Goal: Task Accomplishment & Management: Use online tool/utility

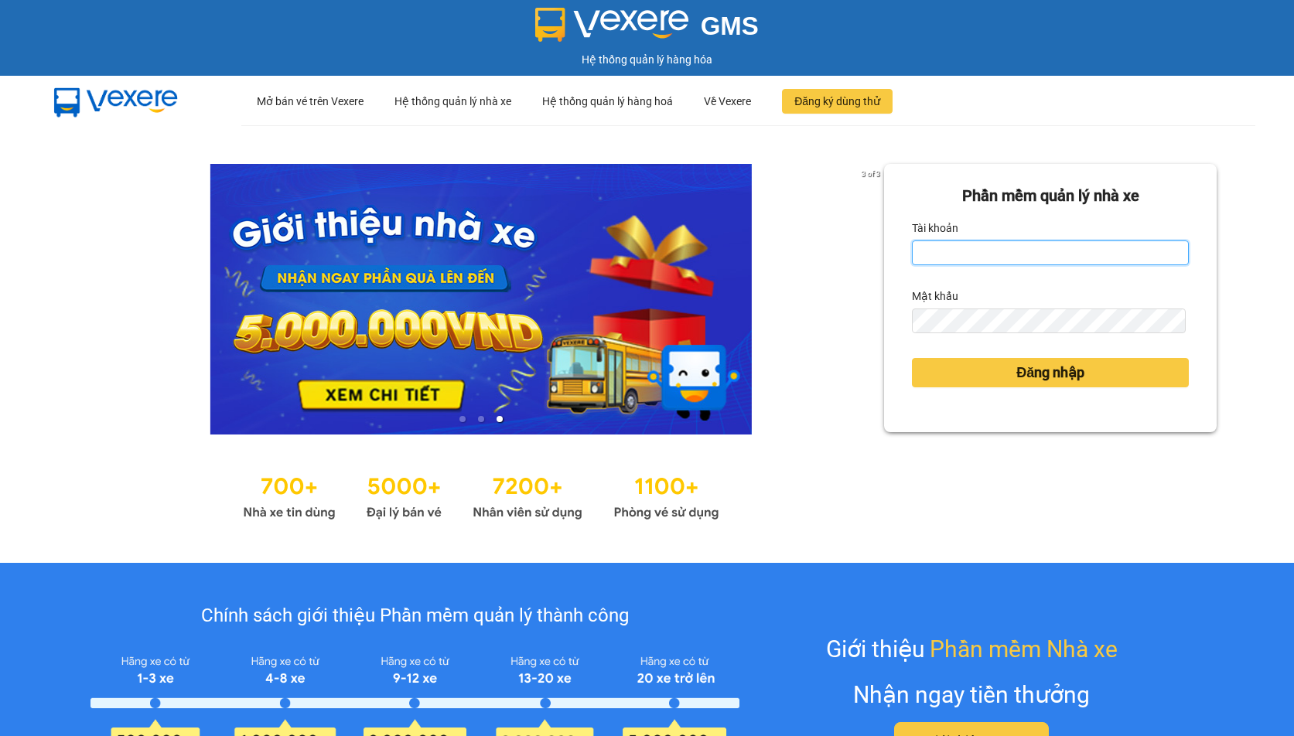
click at [962, 257] on input "Tài khoản" at bounding box center [1050, 252] width 277 height 25
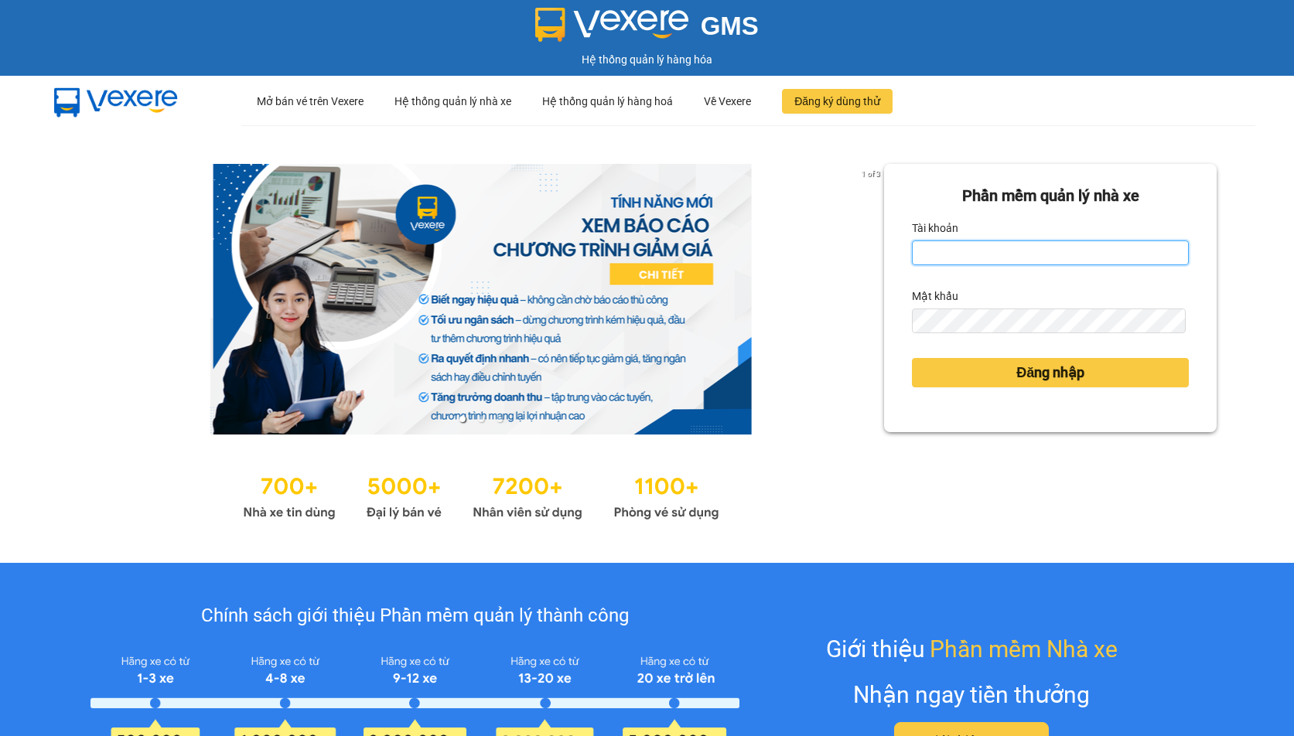
click at [962, 257] on input "Tài khoản" at bounding box center [1050, 252] width 277 height 25
type input "hien.phuchai"
click at [965, 337] on form "Phần mềm quản lý nhà xe Tài khoản hien.phuchai Mật khẩu Đăng nhập" at bounding box center [1050, 298] width 277 height 228
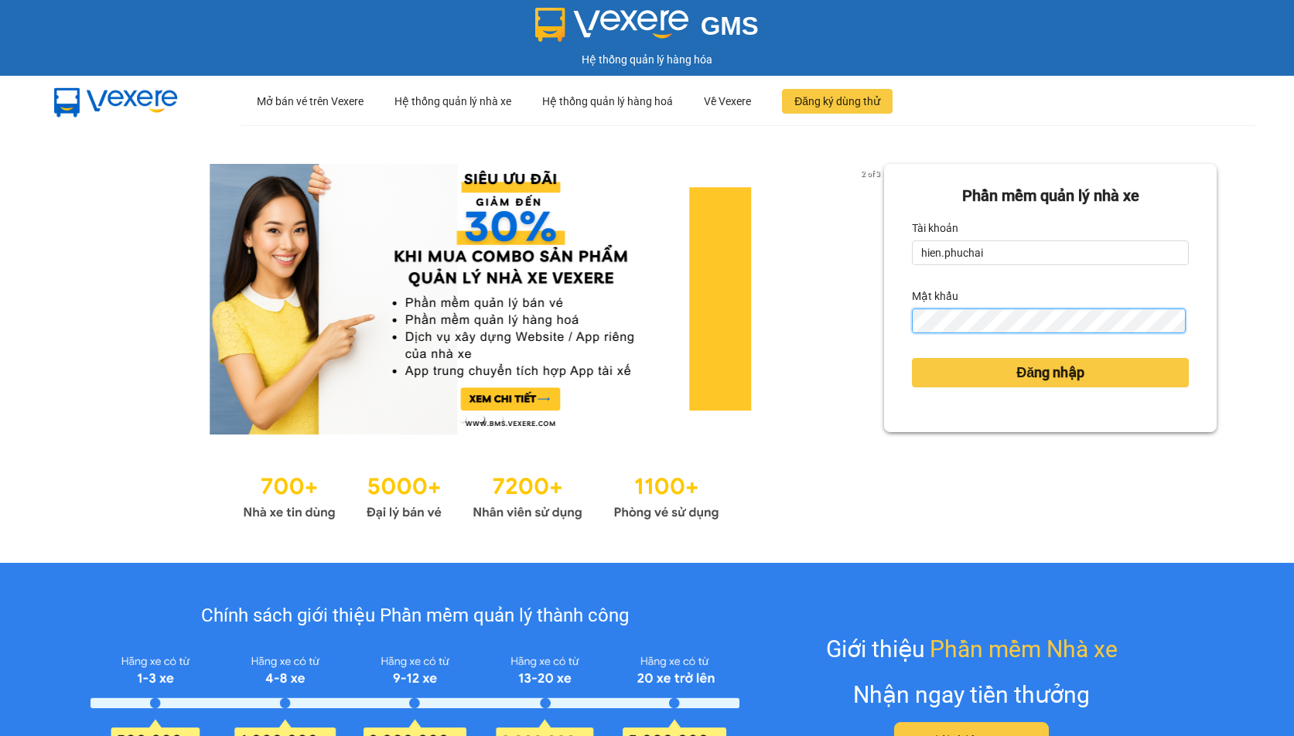
click at [912, 358] on button "Đăng nhập" at bounding box center [1050, 372] width 277 height 29
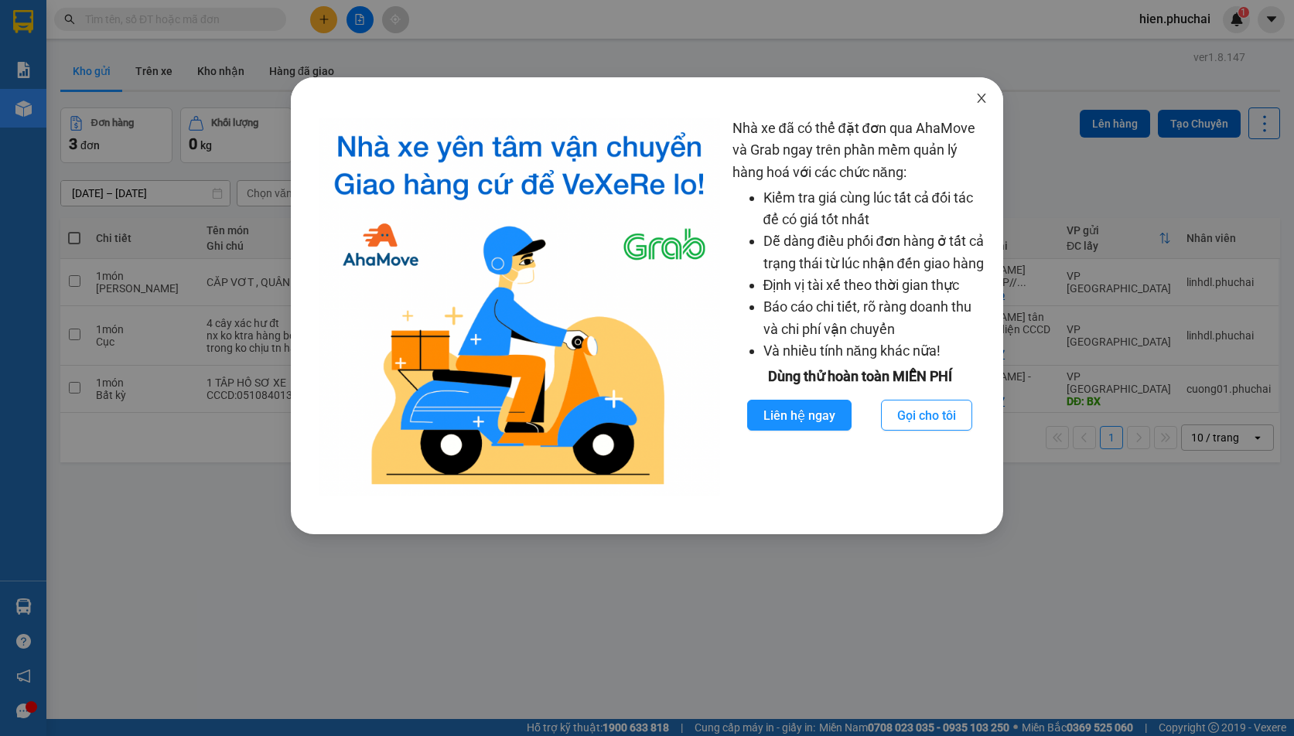
click at [983, 101] on icon "close" at bounding box center [981, 98] width 12 height 12
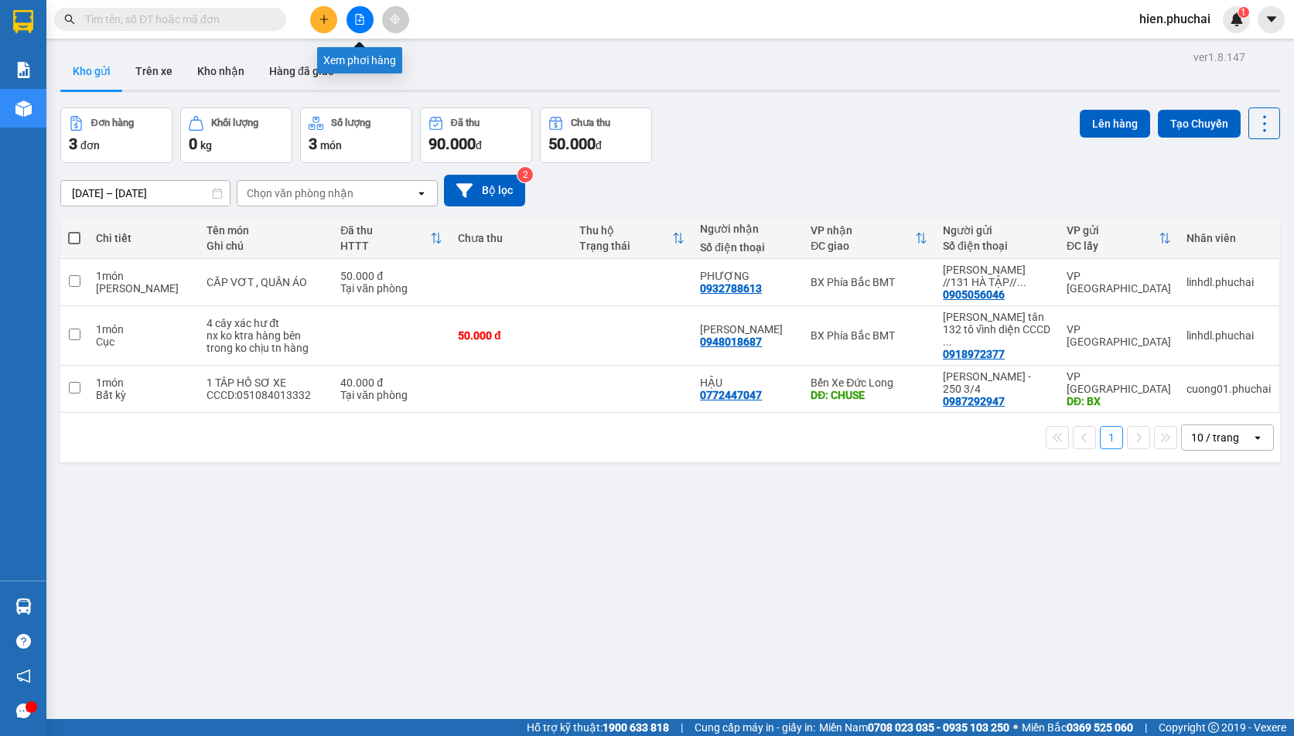
click at [360, 16] on icon "file-add" at bounding box center [359, 19] width 11 height 11
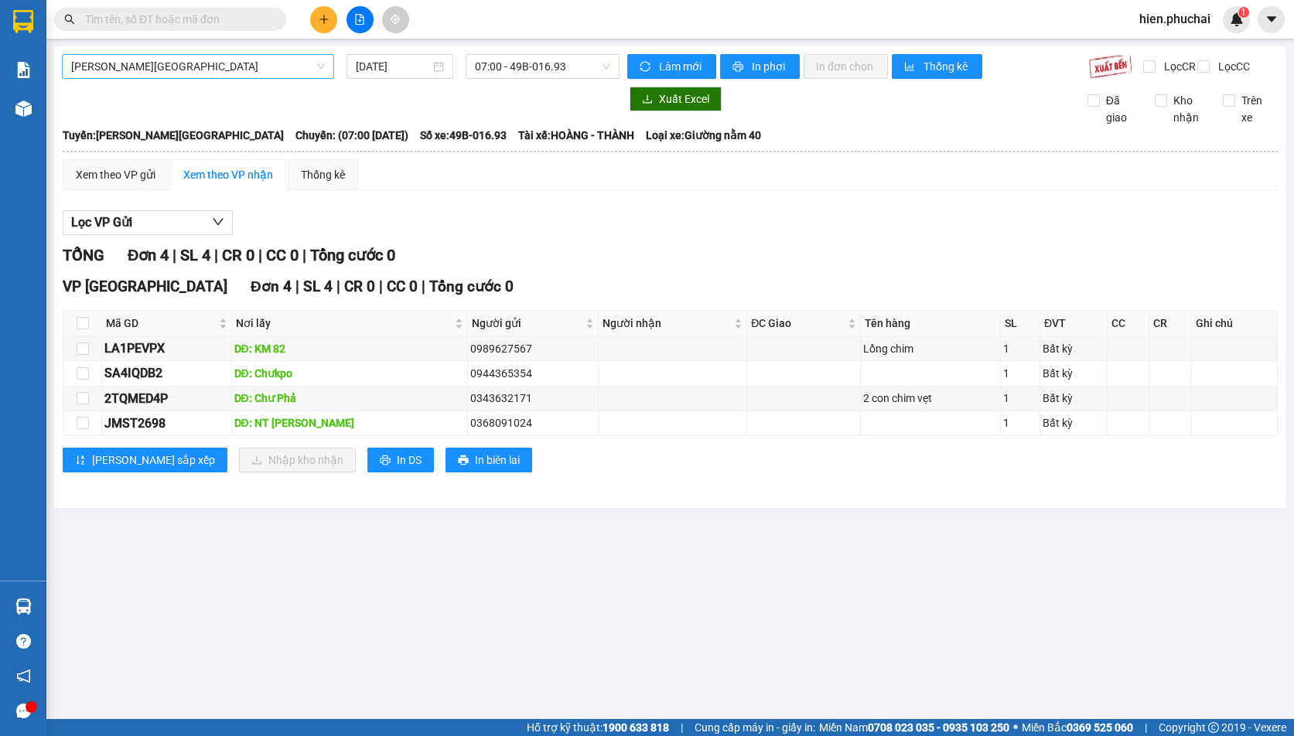
click at [175, 56] on span "Gia Lai - Đà Lạt" at bounding box center [198, 66] width 254 height 23
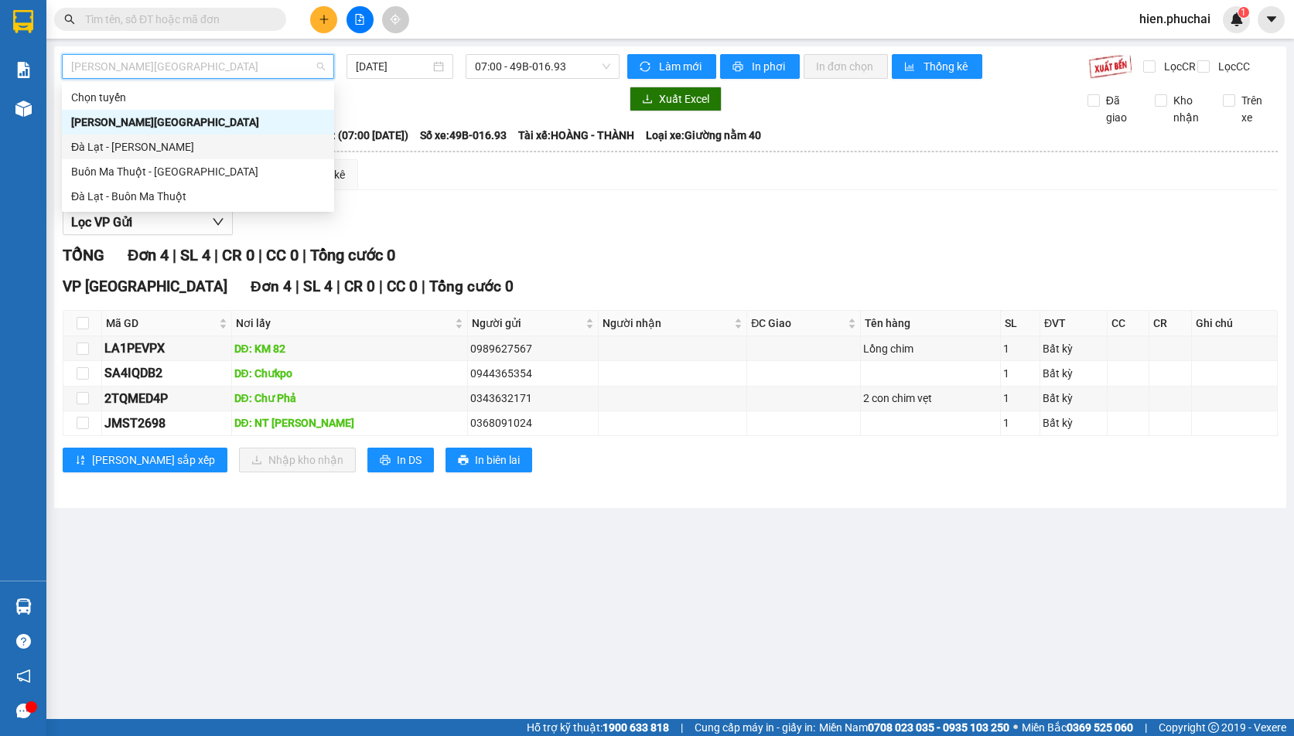
click at [154, 155] on div "Đà Lạt - Gia Lai" at bounding box center [198, 146] width 254 height 17
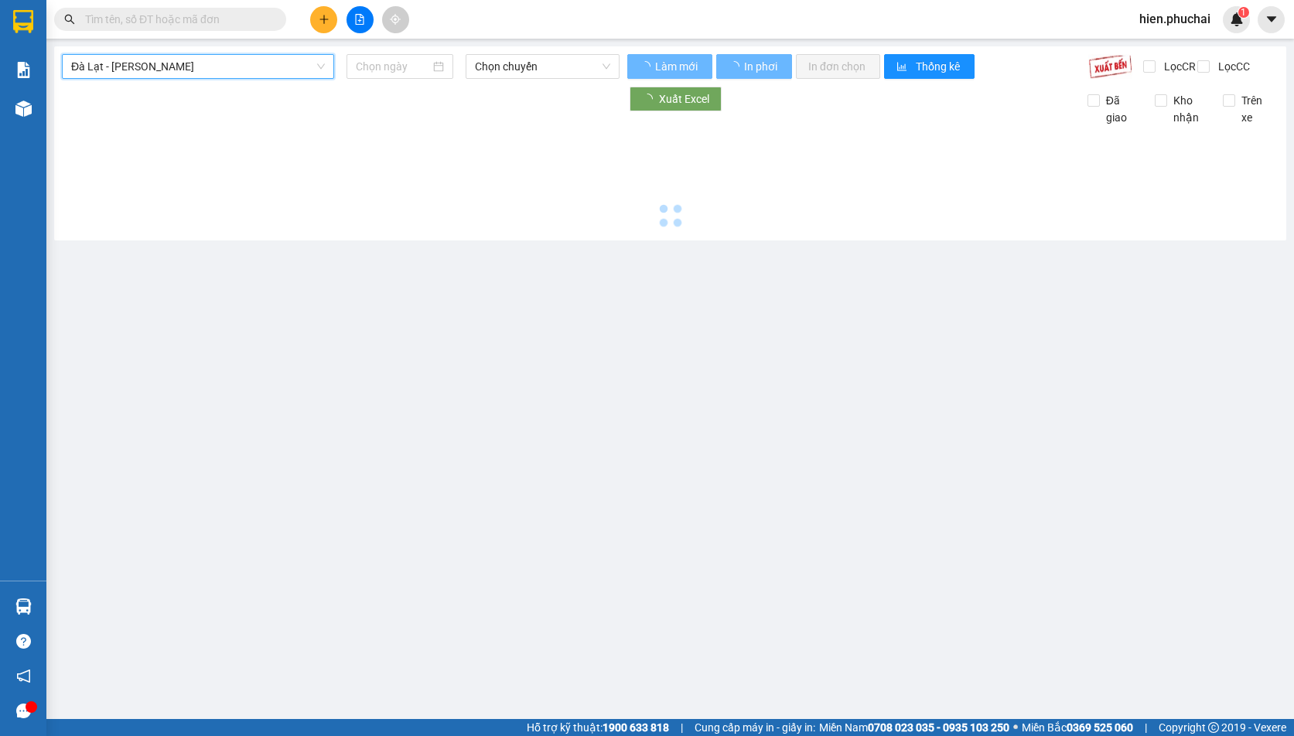
type input "15/10/2025"
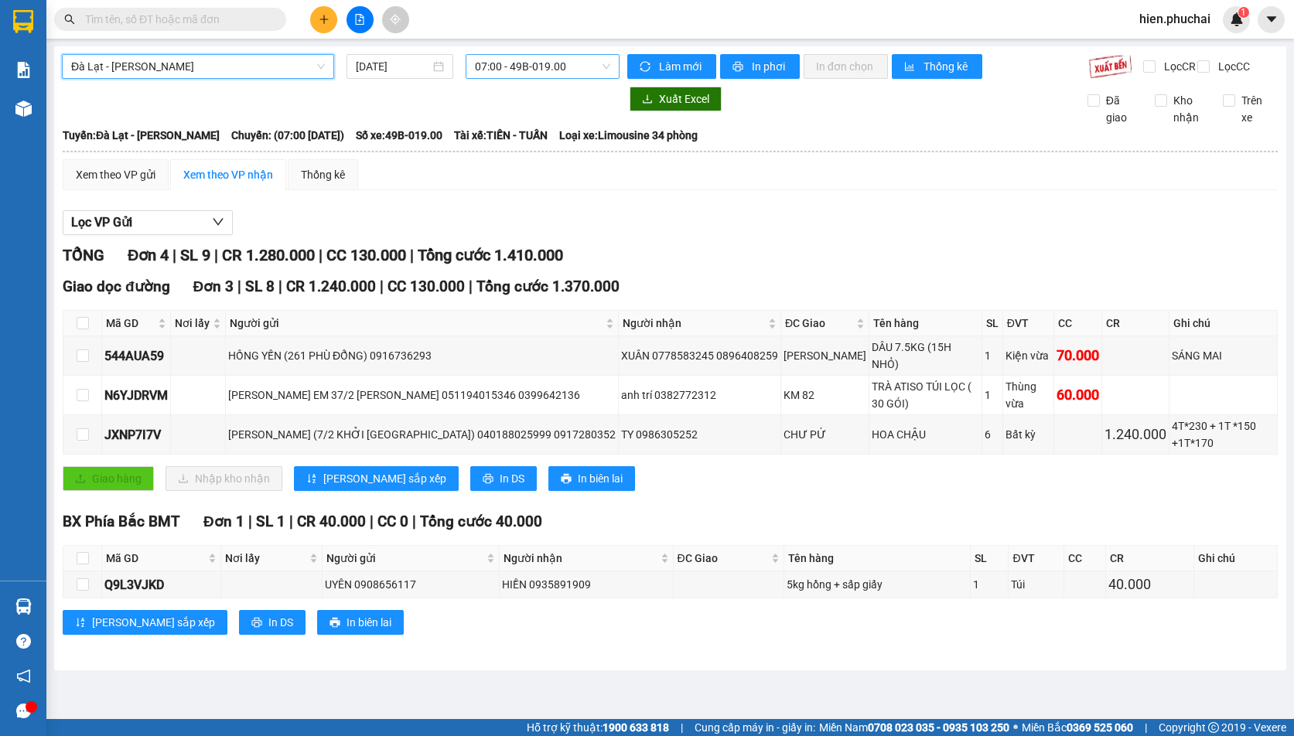
click at [529, 63] on span "07:00 - 49B-019.00" at bounding box center [542, 66] width 135 height 23
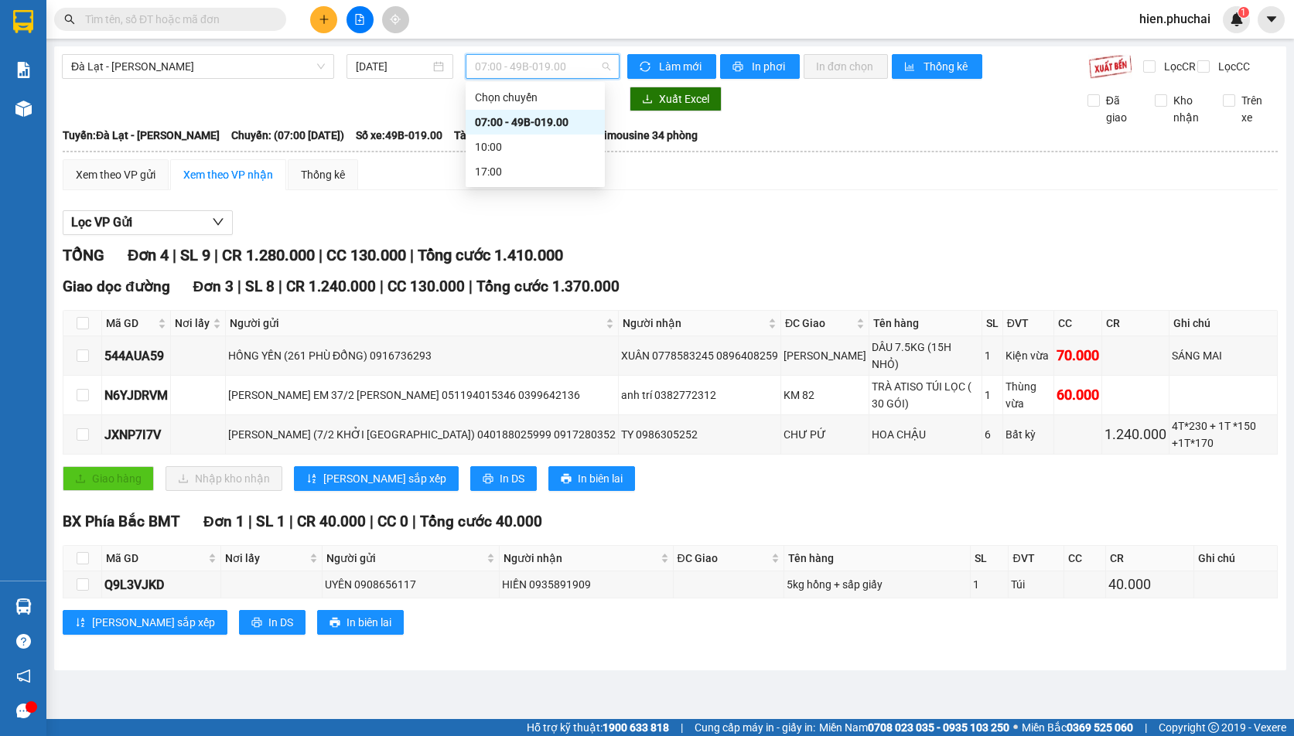
click at [523, 119] on div "07:00 - 49B-019.00" at bounding box center [535, 122] width 121 height 17
click at [621, 426] on div "TY 0986305252" at bounding box center [699, 434] width 157 height 17
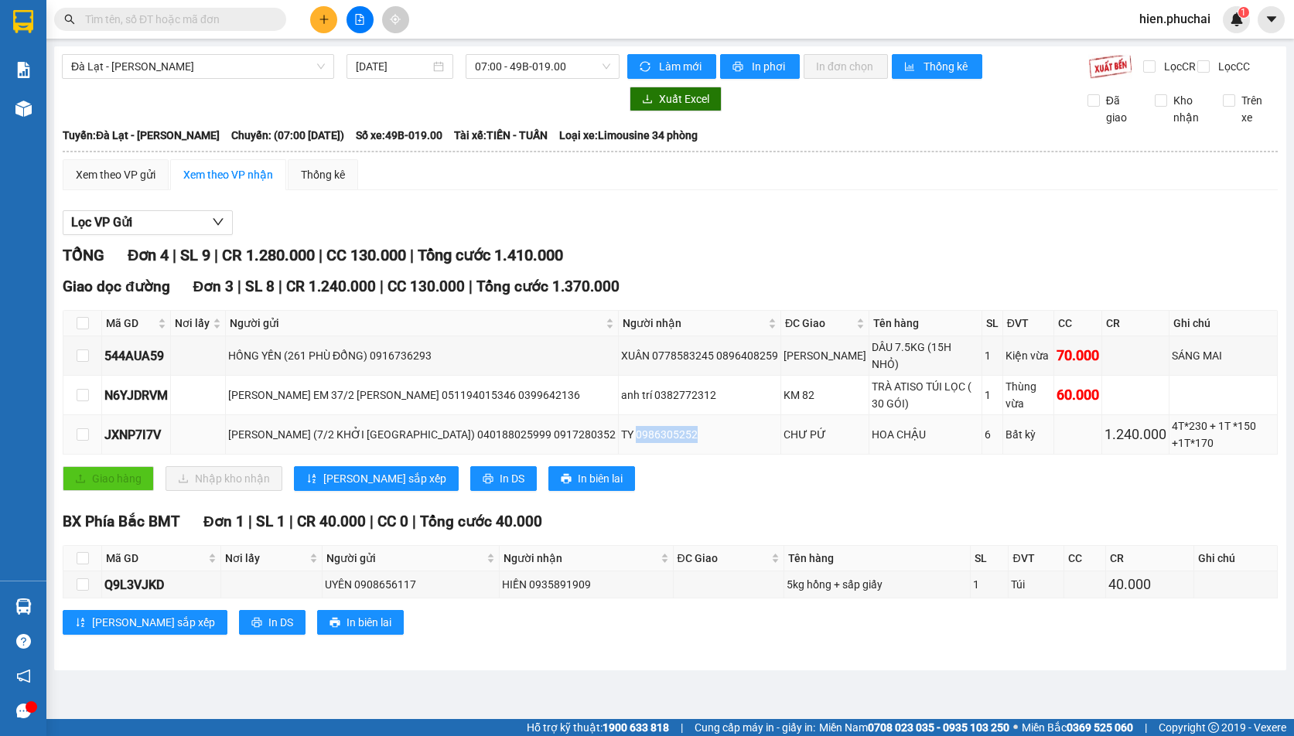
click at [621, 426] on div "TY 0986305252" at bounding box center [699, 434] width 157 height 17
click at [507, 426] on div "[PERSON_NAME] (7/2 KHỞI [GEOGRAPHIC_DATA]) 040188025999 0917280352" at bounding box center [421, 434] width 387 height 17
click at [506, 426] on div "[PERSON_NAME] (7/2 KHỞI [GEOGRAPHIC_DATA]) 040188025999 0917280352" at bounding box center [421, 434] width 387 height 17
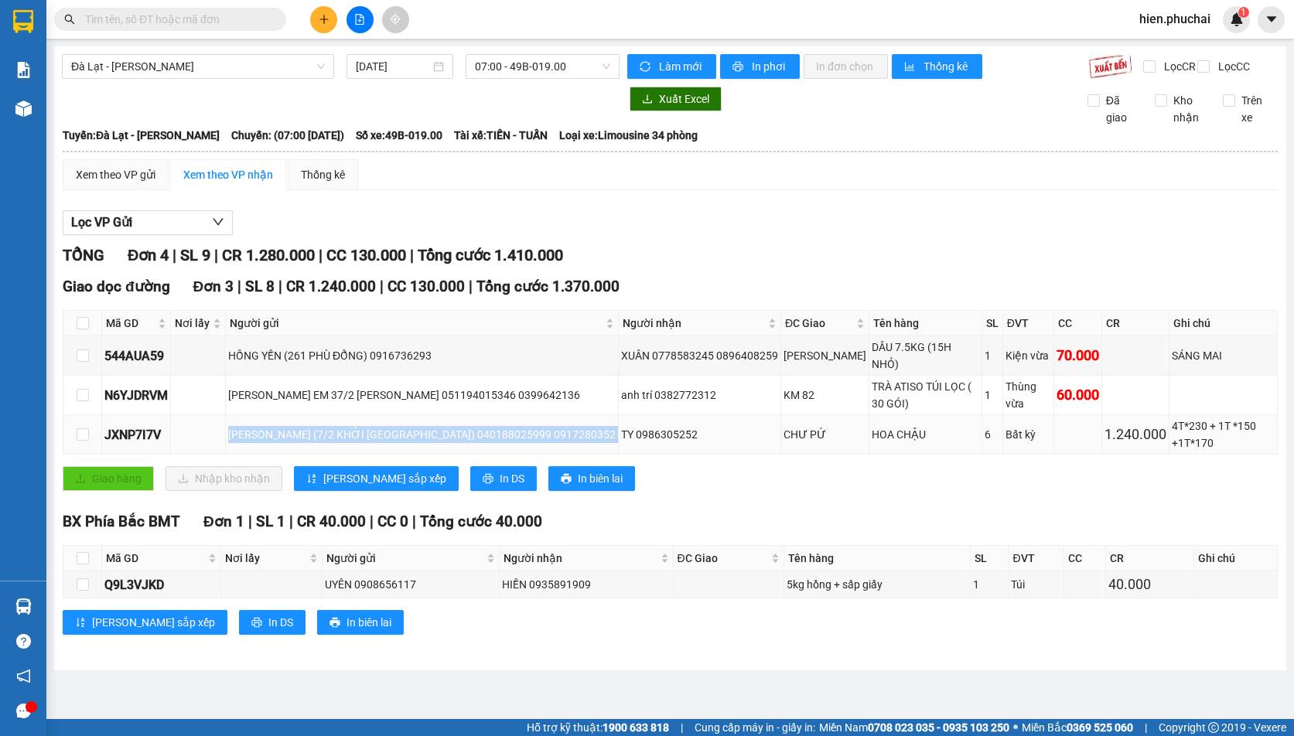
click at [489, 426] on div "[PERSON_NAME] (7/2 KHỞI [GEOGRAPHIC_DATA]) 040188025999 0917280352" at bounding box center [421, 434] width 387 height 17
drag, startPoint x: 506, startPoint y: 418, endPoint x: 565, endPoint y: 415, distance: 59.6
click at [565, 426] on div "[PERSON_NAME] (7/2 KHỞI [GEOGRAPHIC_DATA]) 040188025999 0917280352" at bounding box center [421, 434] width 387 height 17
copy div "0917280352"
click at [138, 26] on input "text" at bounding box center [176, 19] width 182 height 17
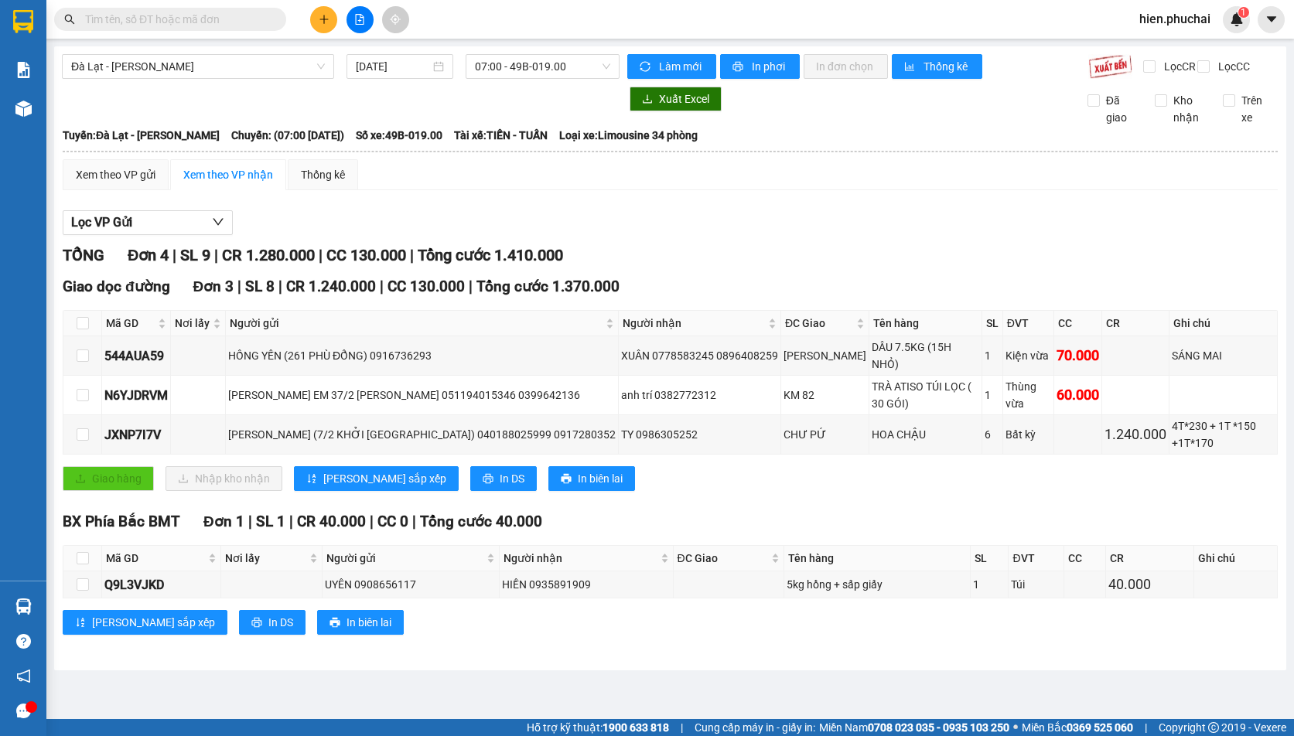
paste input "0917280352"
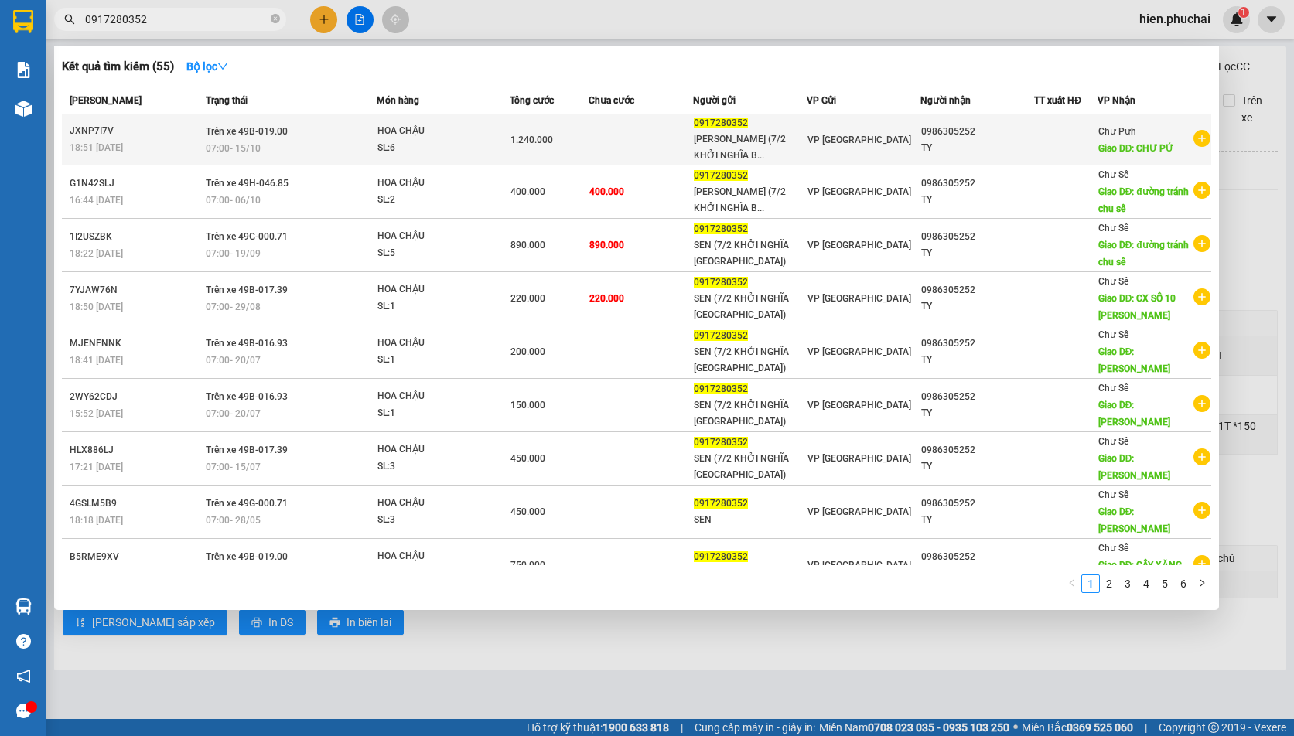
type input "0917280352"
click at [244, 154] on span "07:00 - 15/10" at bounding box center [233, 147] width 55 height 12
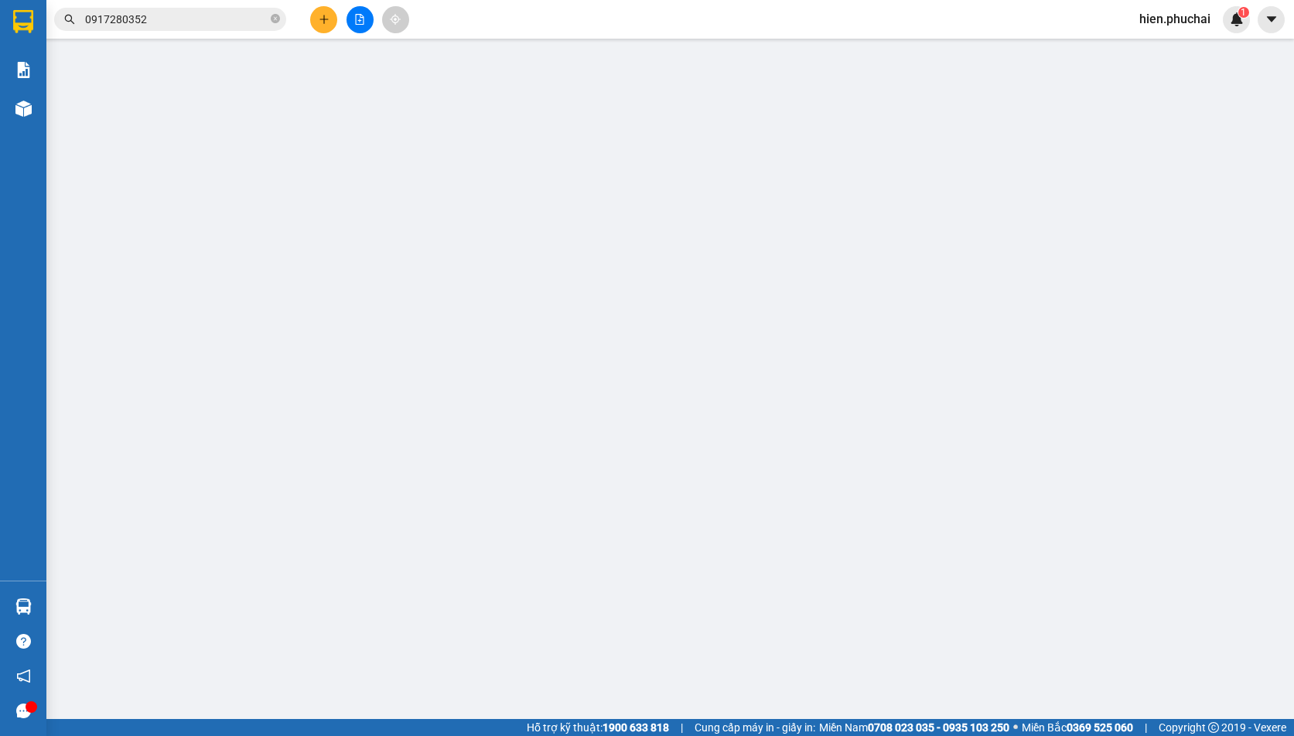
type input "0986305252"
type input "CHƯ PỨ"
type input "0917280352"
type input "1.240.000"
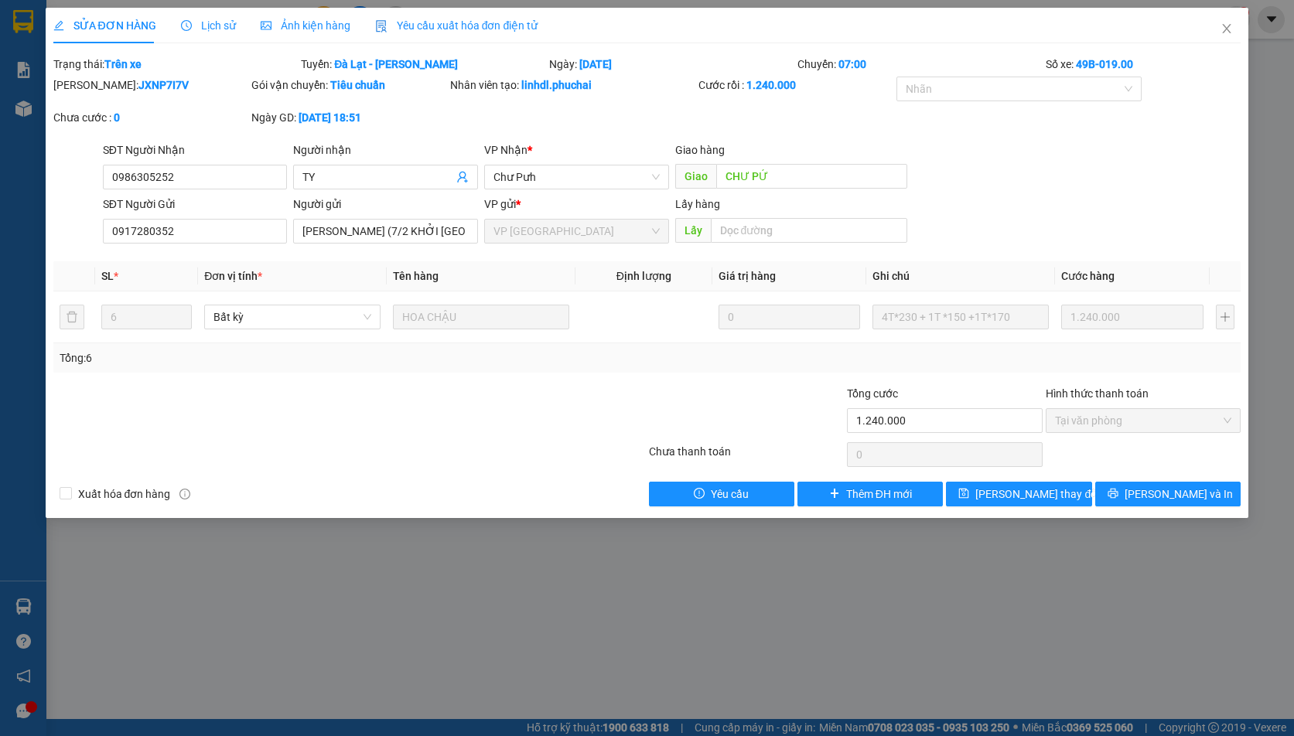
click at [222, 24] on span "Lịch sử" at bounding box center [208, 25] width 55 height 12
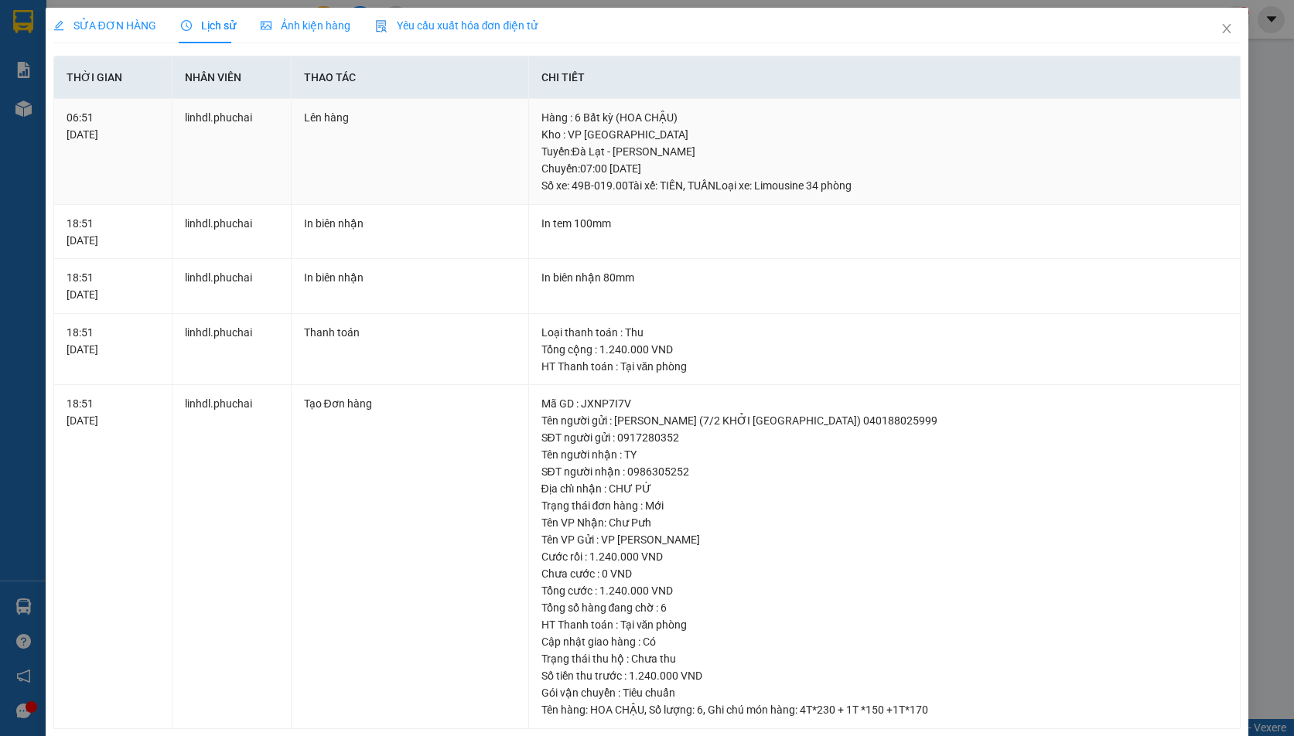
scroll to position [23, 0]
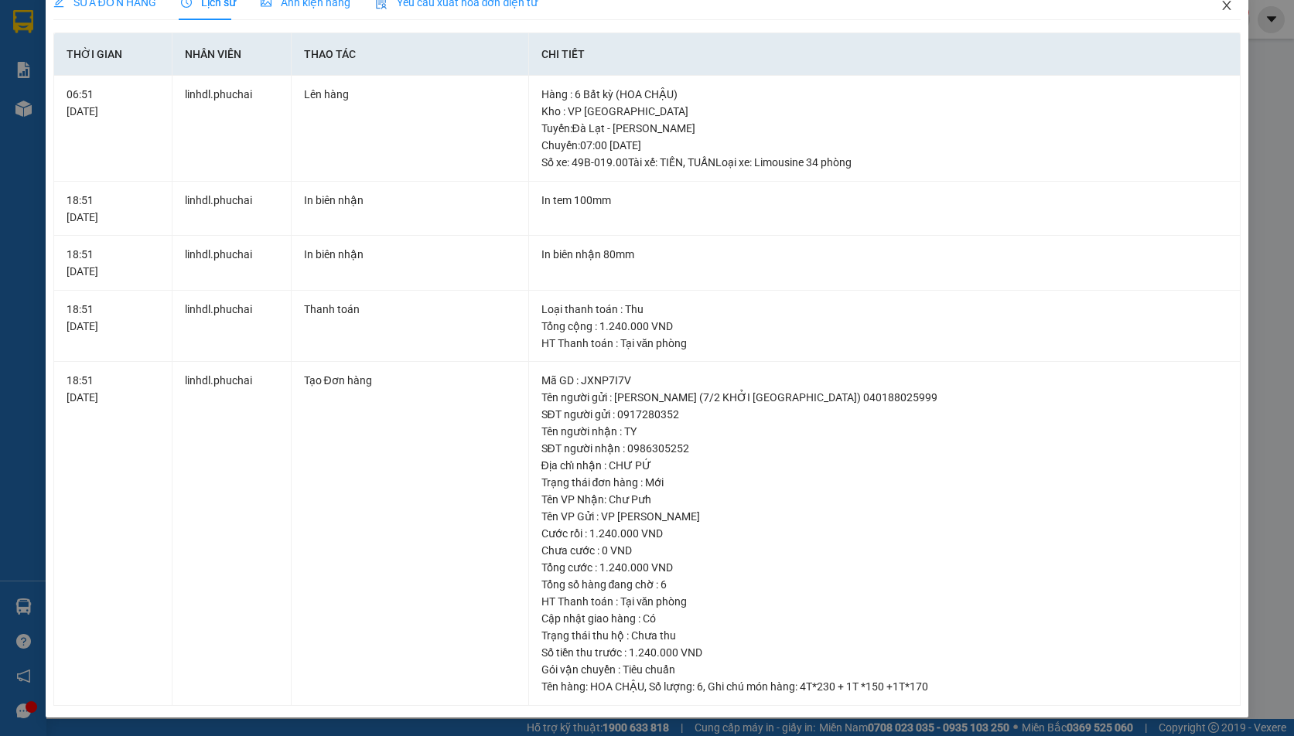
click at [1222, 8] on icon "close" at bounding box center [1226, 5] width 9 height 9
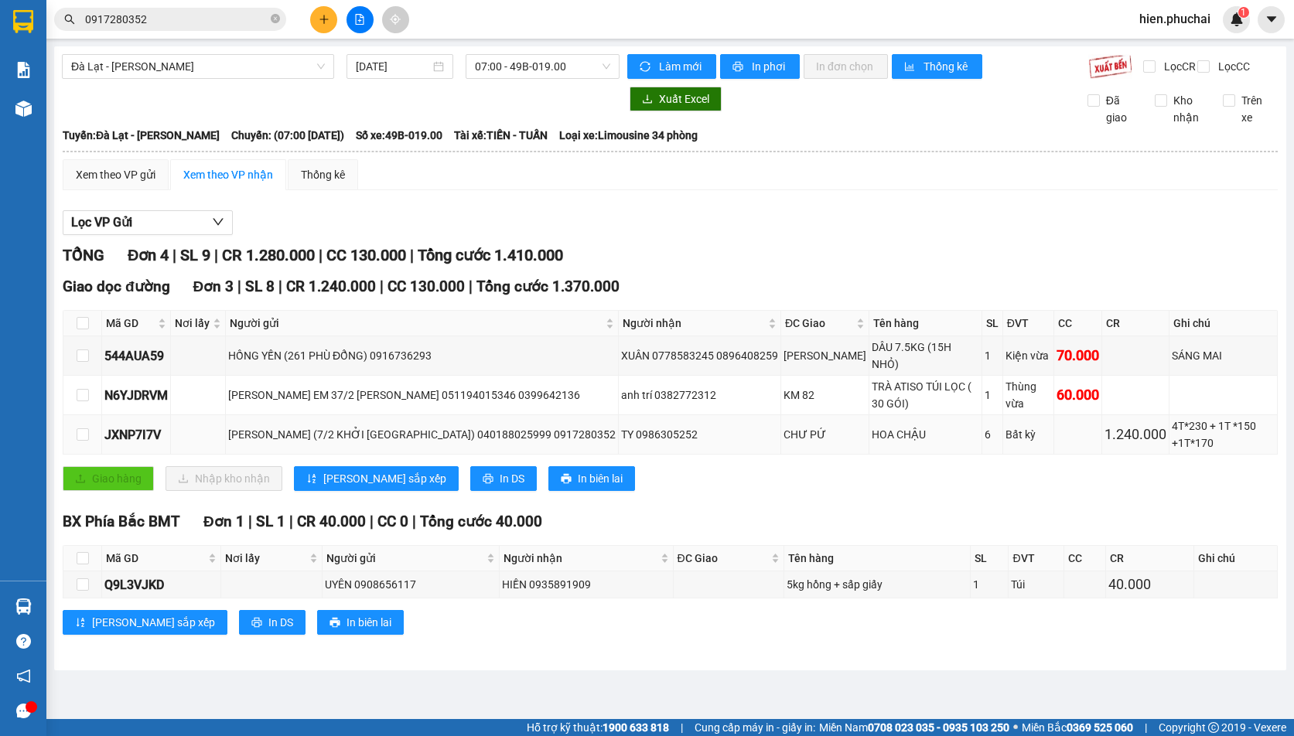
click at [793, 426] on div "CHƯ PỨ" at bounding box center [824, 434] width 83 height 17
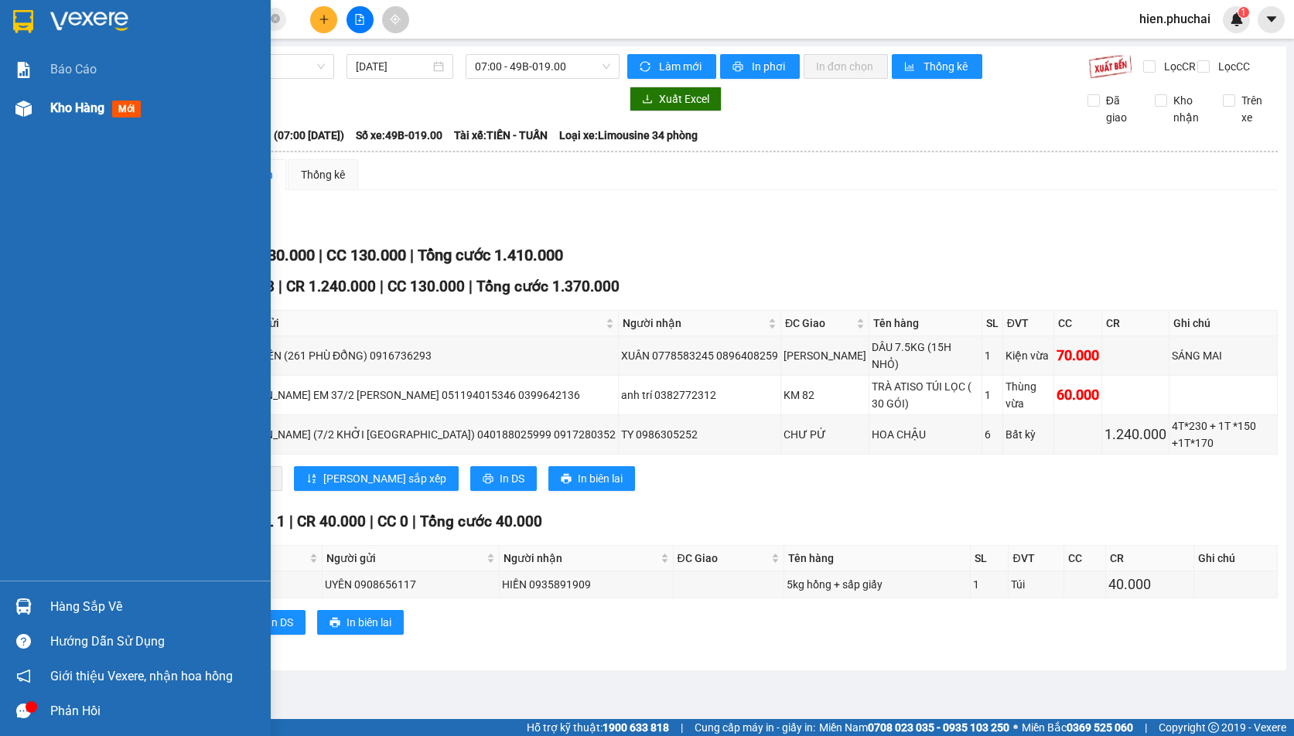
click at [46, 112] on div "Kho hàng mới" at bounding box center [135, 108] width 271 height 39
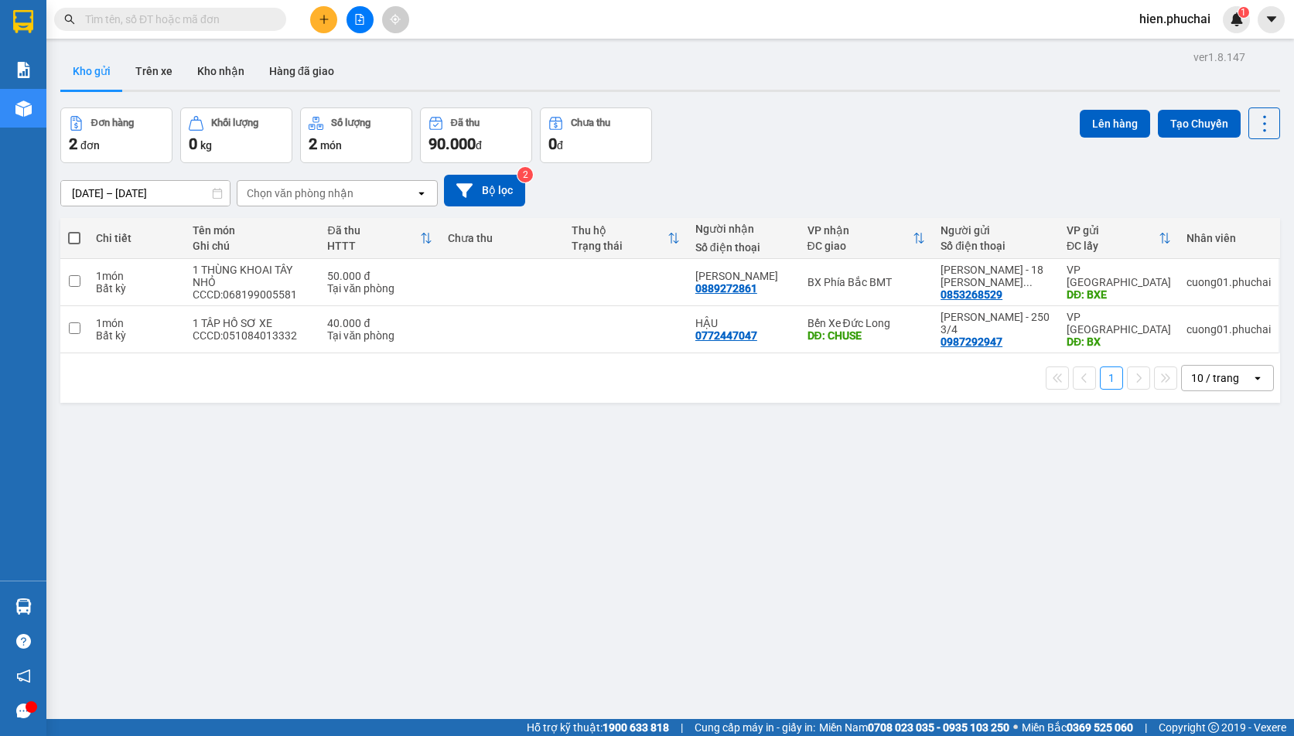
click at [77, 235] on span at bounding box center [74, 238] width 12 height 12
click at [74, 230] on input "checkbox" at bounding box center [74, 230] width 0 height 0
checkbox input "true"
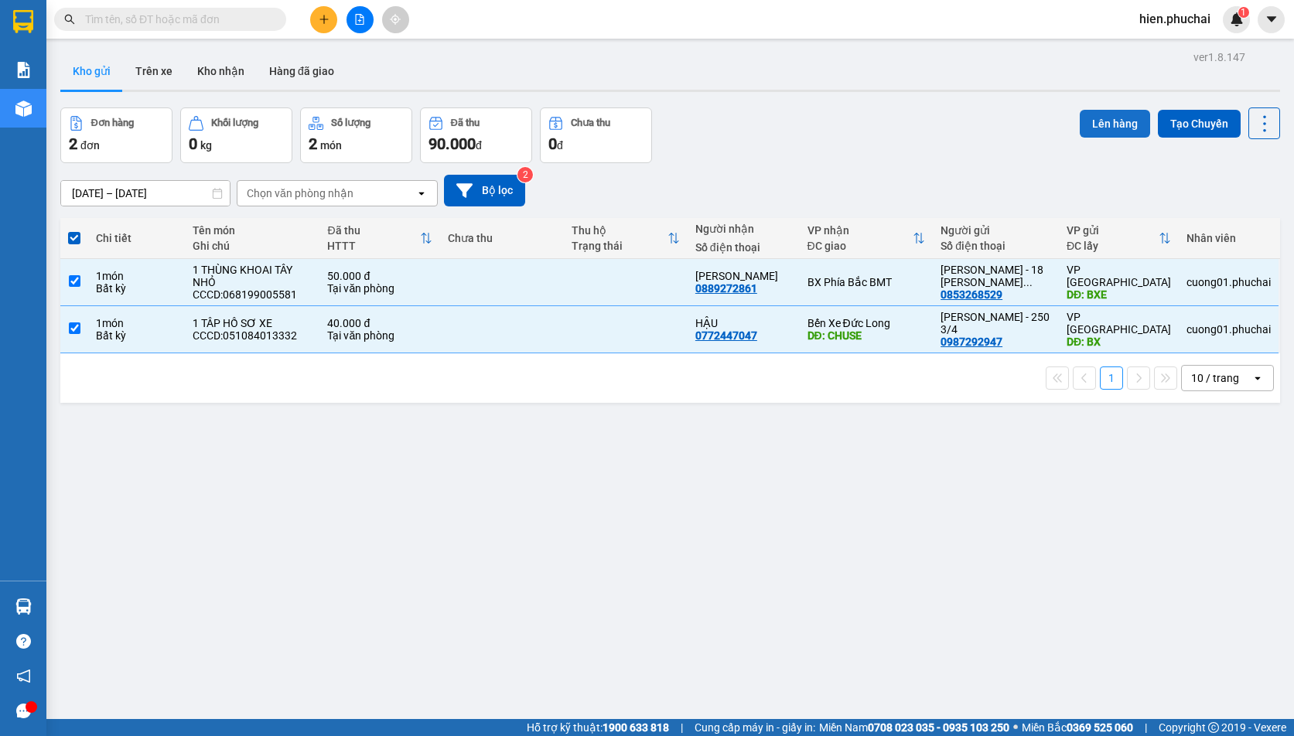
click at [1124, 118] on button "Lên hàng" at bounding box center [1114, 124] width 70 height 28
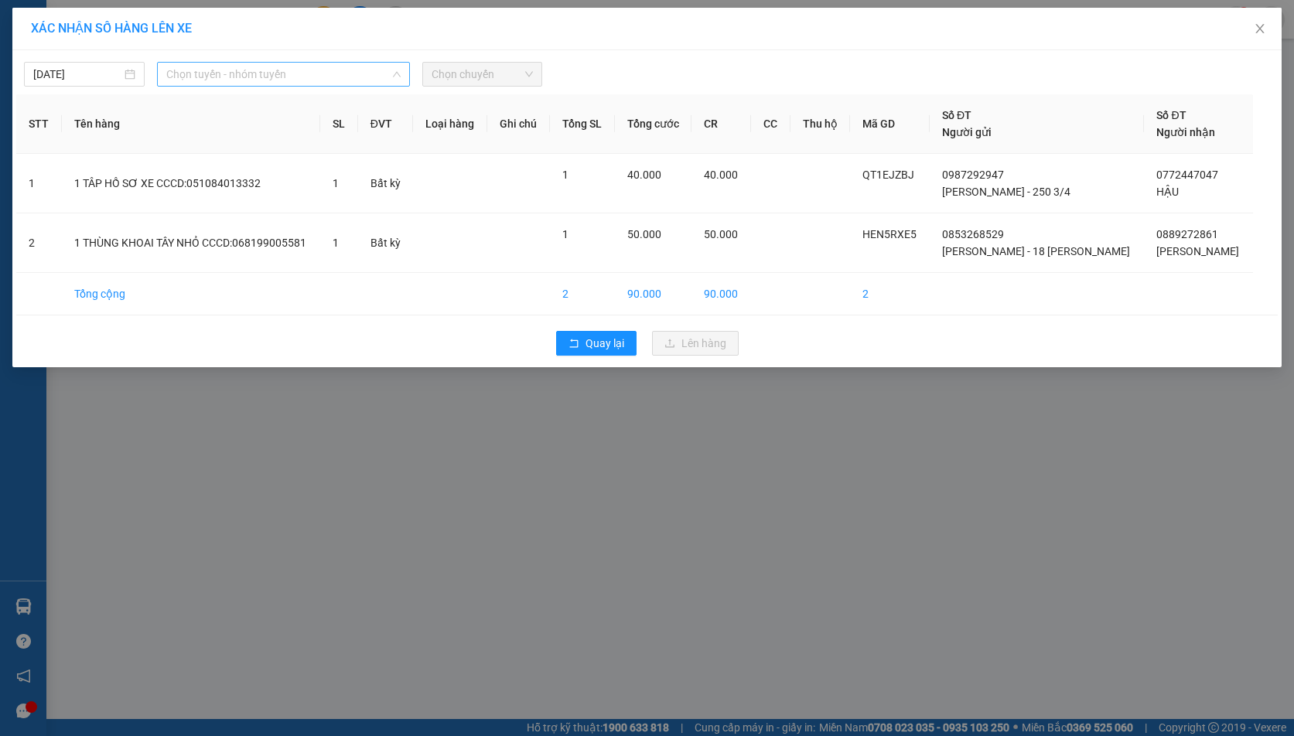
click at [312, 70] on span "Chọn tuyến - nhóm tuyến" at bounding box center [283, 74] width 234 height 23
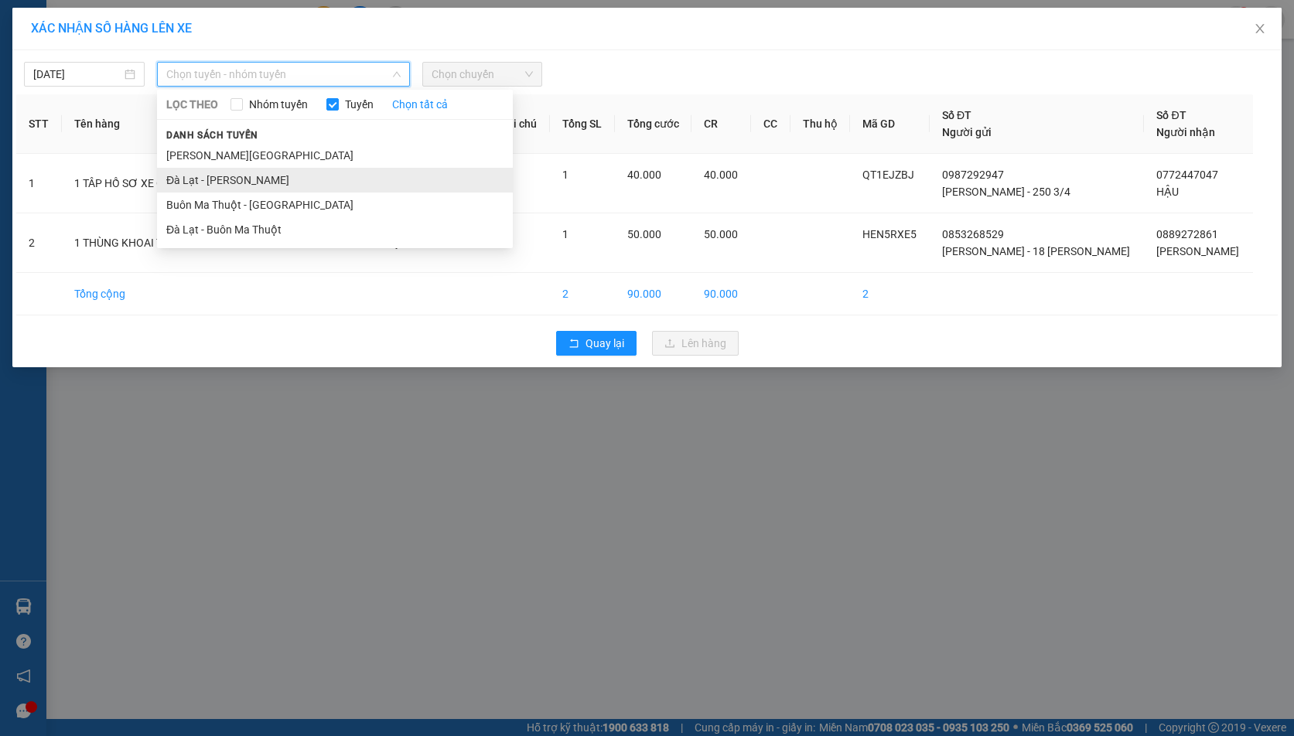
click at [257, 183] on li "Đà Lạt - [PERSON_NAME]" at bounding box center [335, 180] width 356 height 25
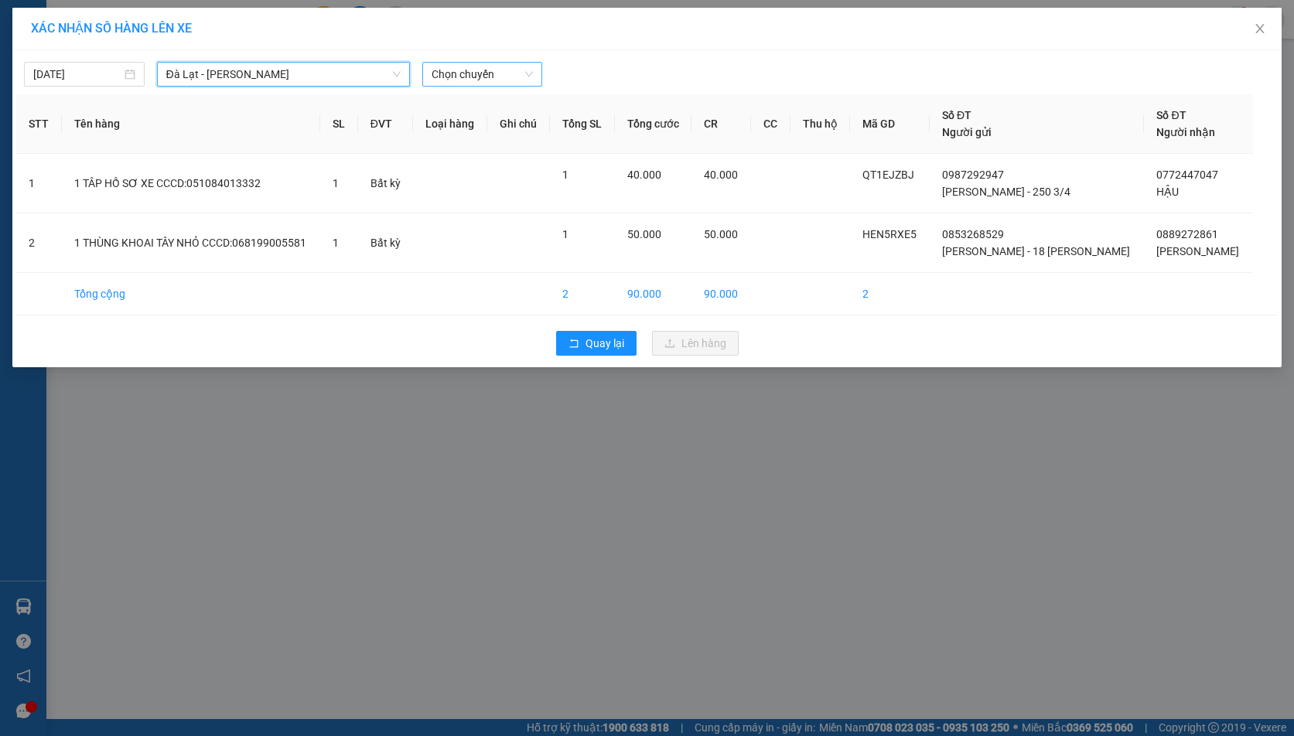
click at [496, 79] on span "Chọn chuyến" at bounding box center [482, 74] width 102 height 23
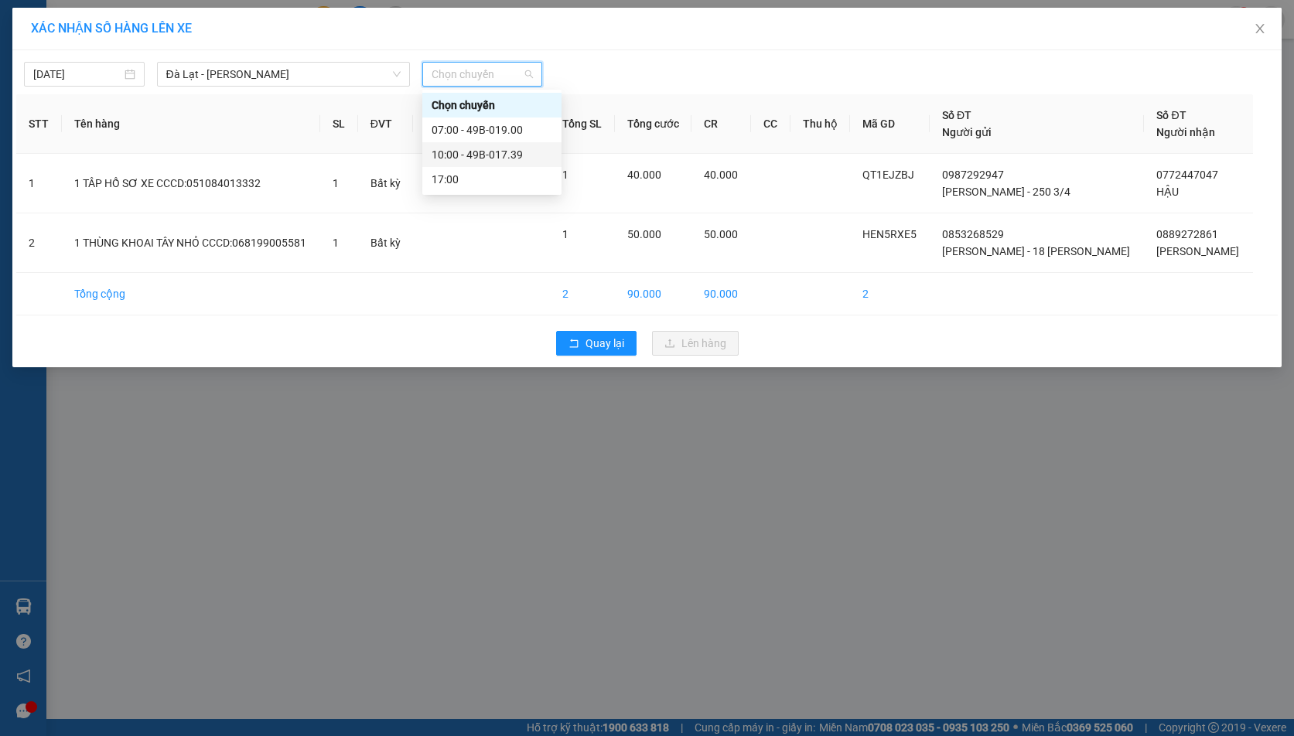
click at [493, 156] on div "10:00 - 49B-017.39" at bounding box center [491, 154] width 121 height 17
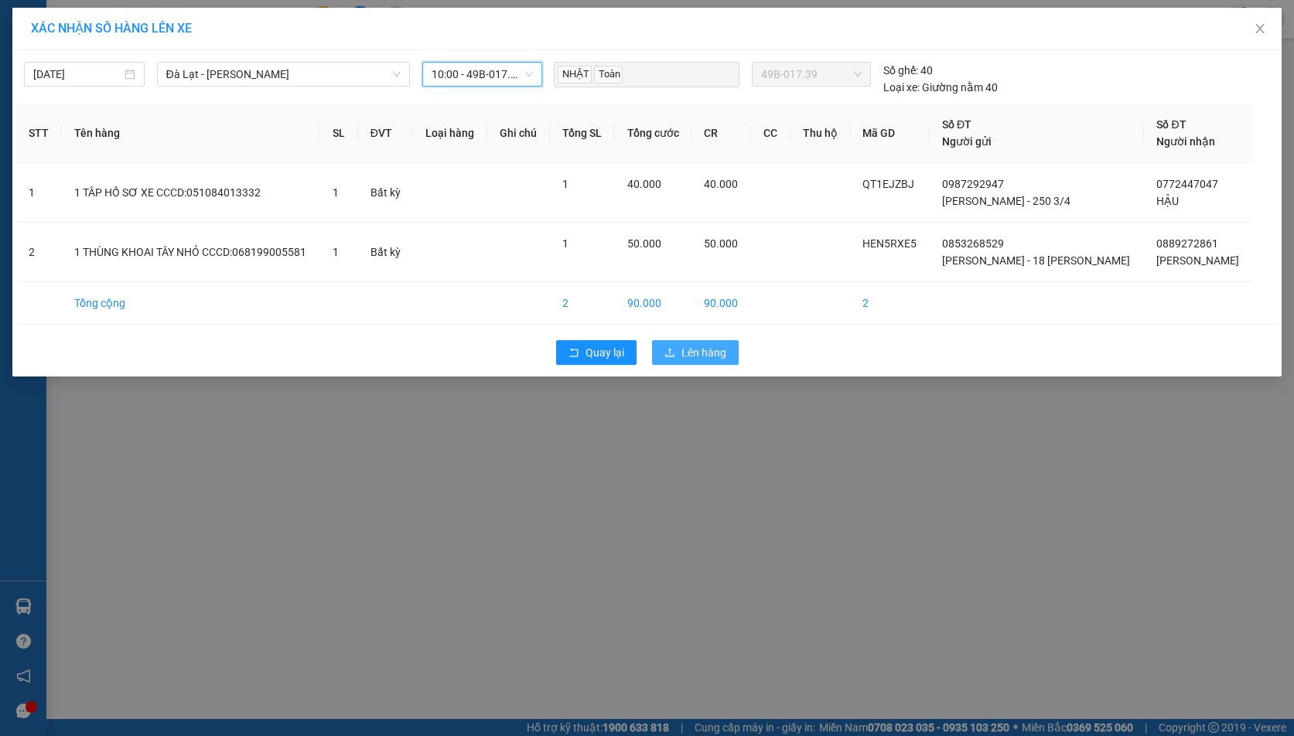
click at [696, 353] on span "Lên hàng" at bounding box center [703, 352] width 45 height 17
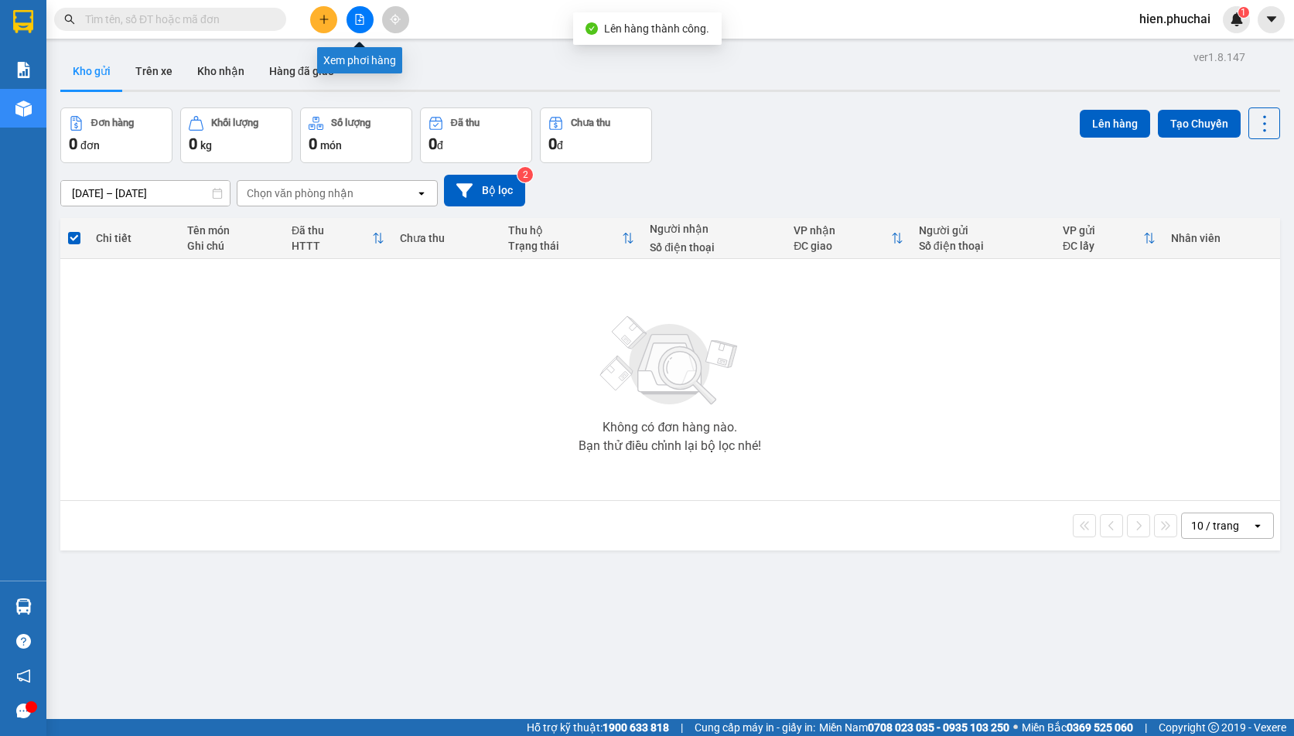
click at [368, 13] on button at bounding box center [359, 19] width 27 height 27
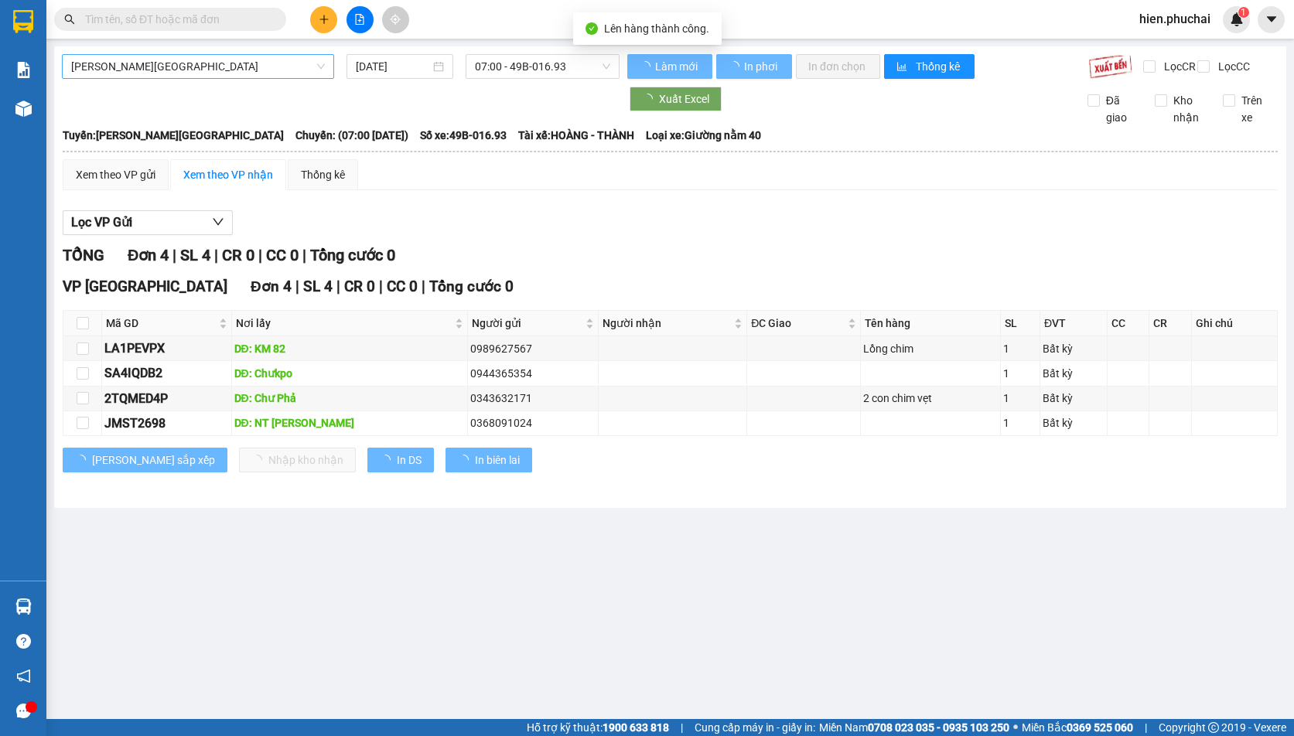
click at [179, 70] on span "[PERSON_NAME][GEOGRAPHIC_DATA]" at bounding box center [198, 66] width 254 height 23
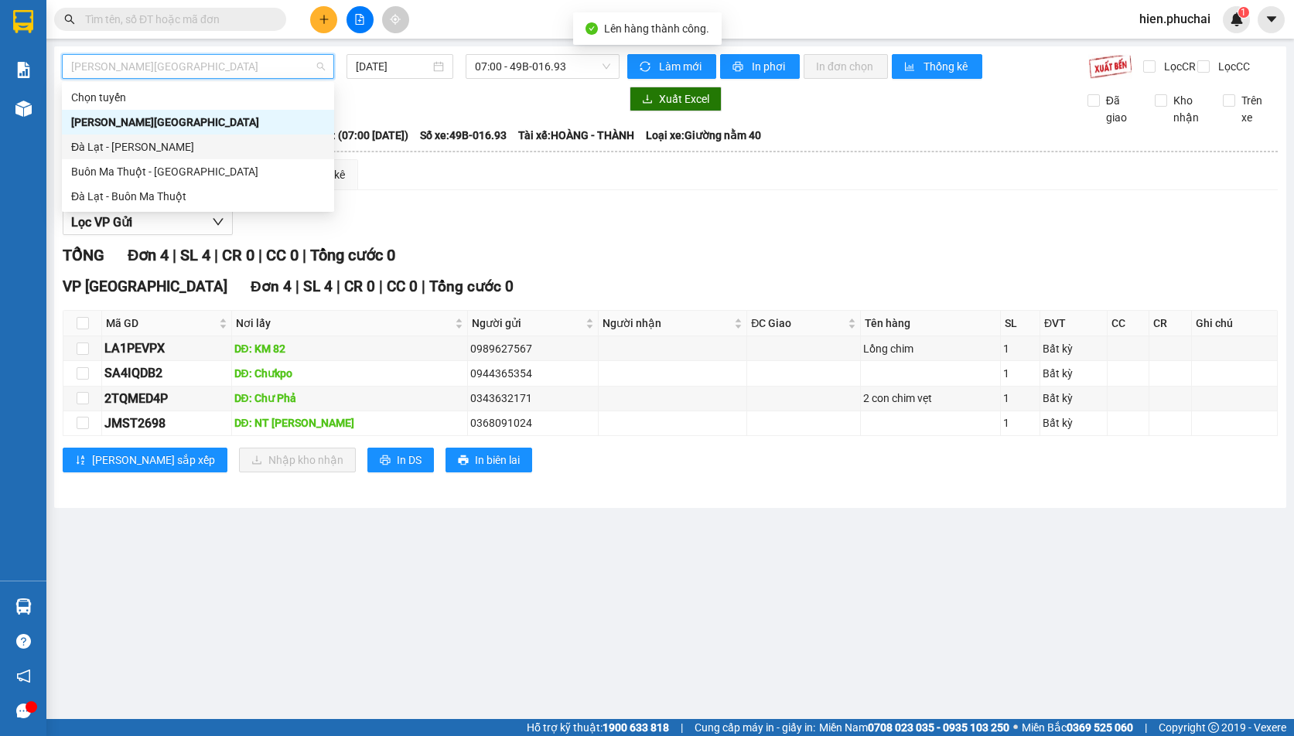
click at [157, 148] on div "Đà Lạt - [PERSON_NAME]" at bounding box center [198, 146] width 254 height 17
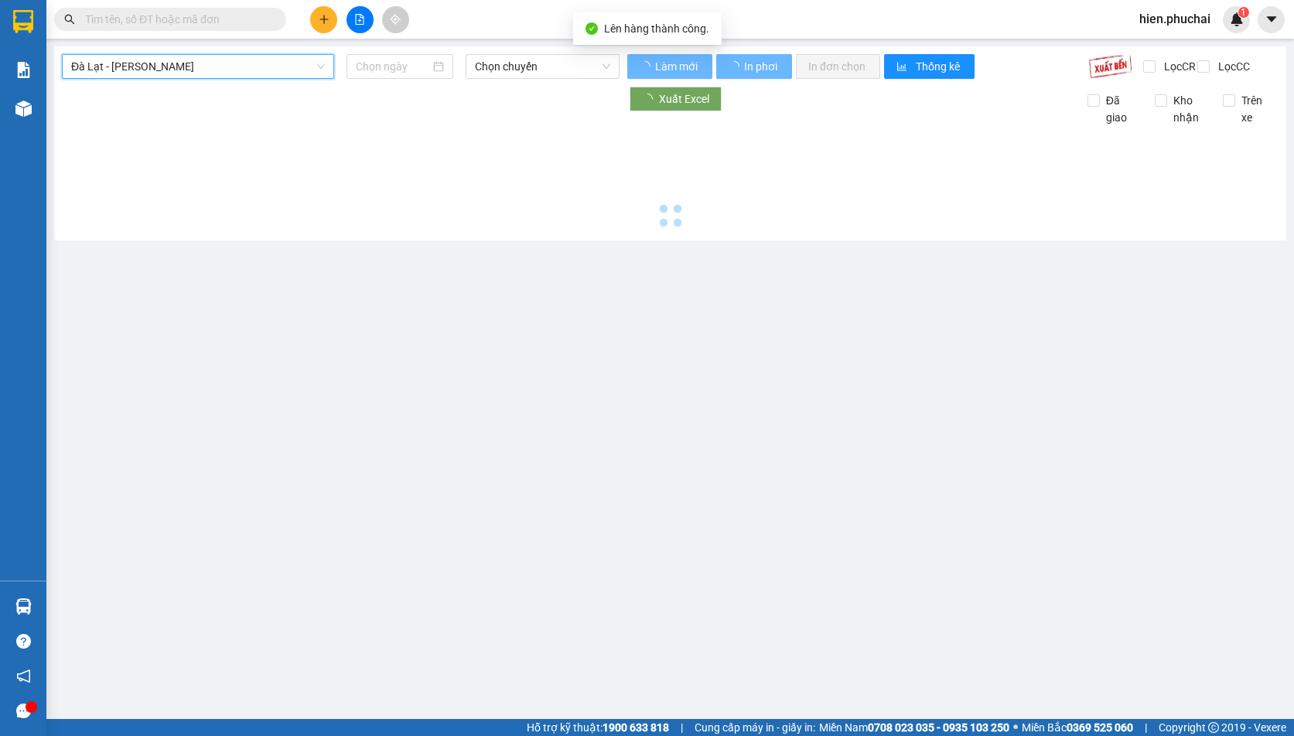
type input "[DATE]"
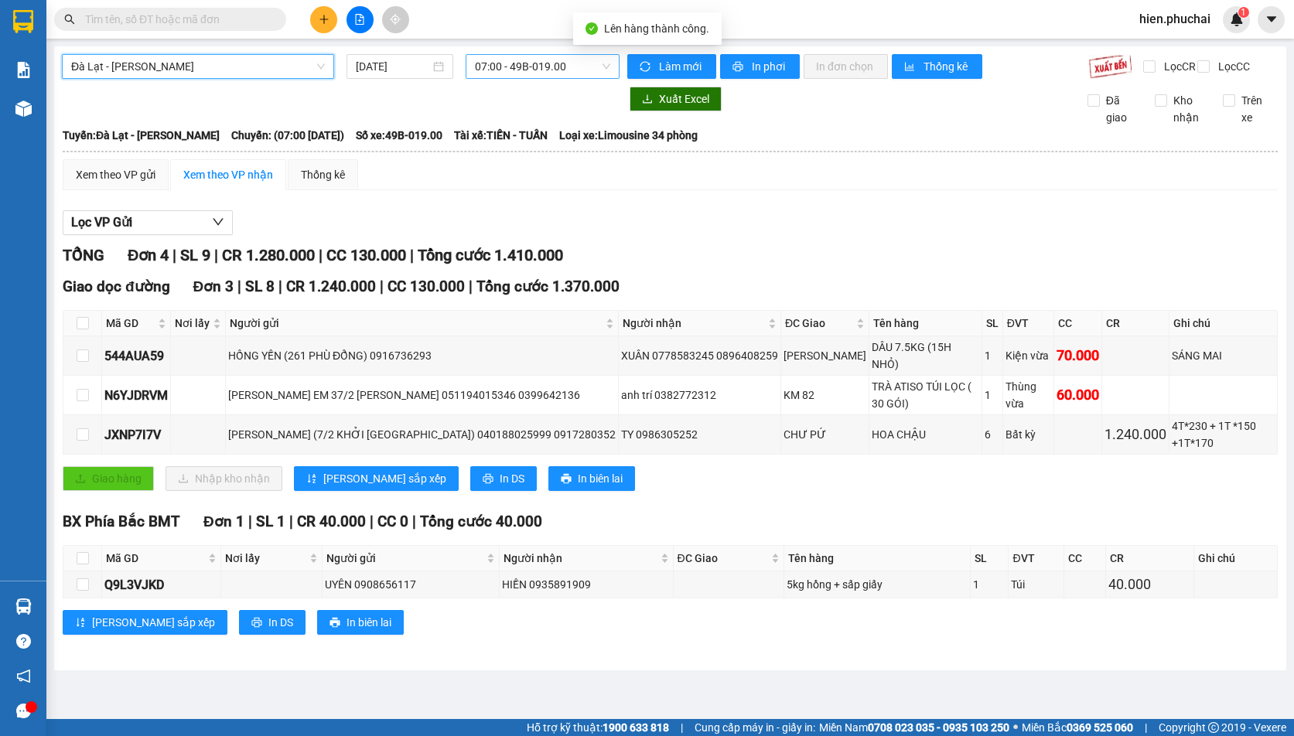
click at [548, 65] on span "07:00 - 49B-019.00" at bounding box center [542, 66] width 135 height 23
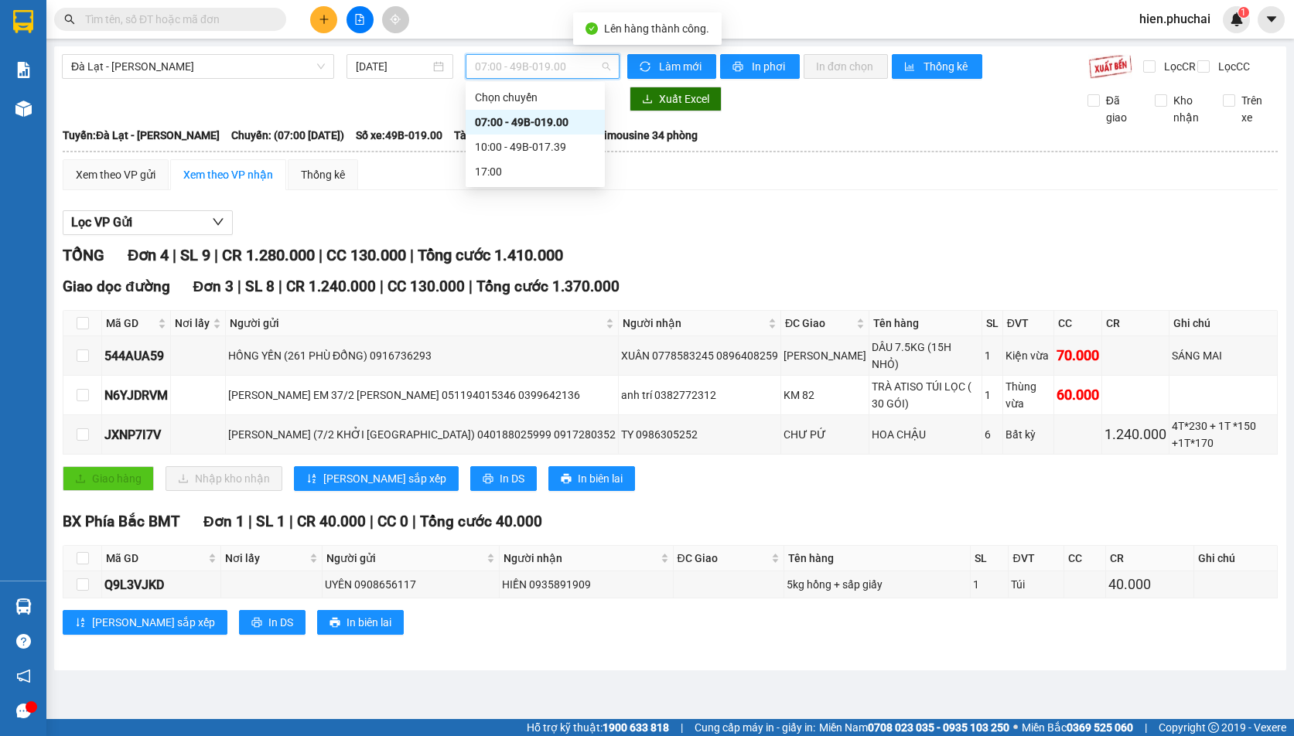
click at [525, 150] on div "10:00 - 49B-017.39" at bounding box center [535, 146] width 121 height 17
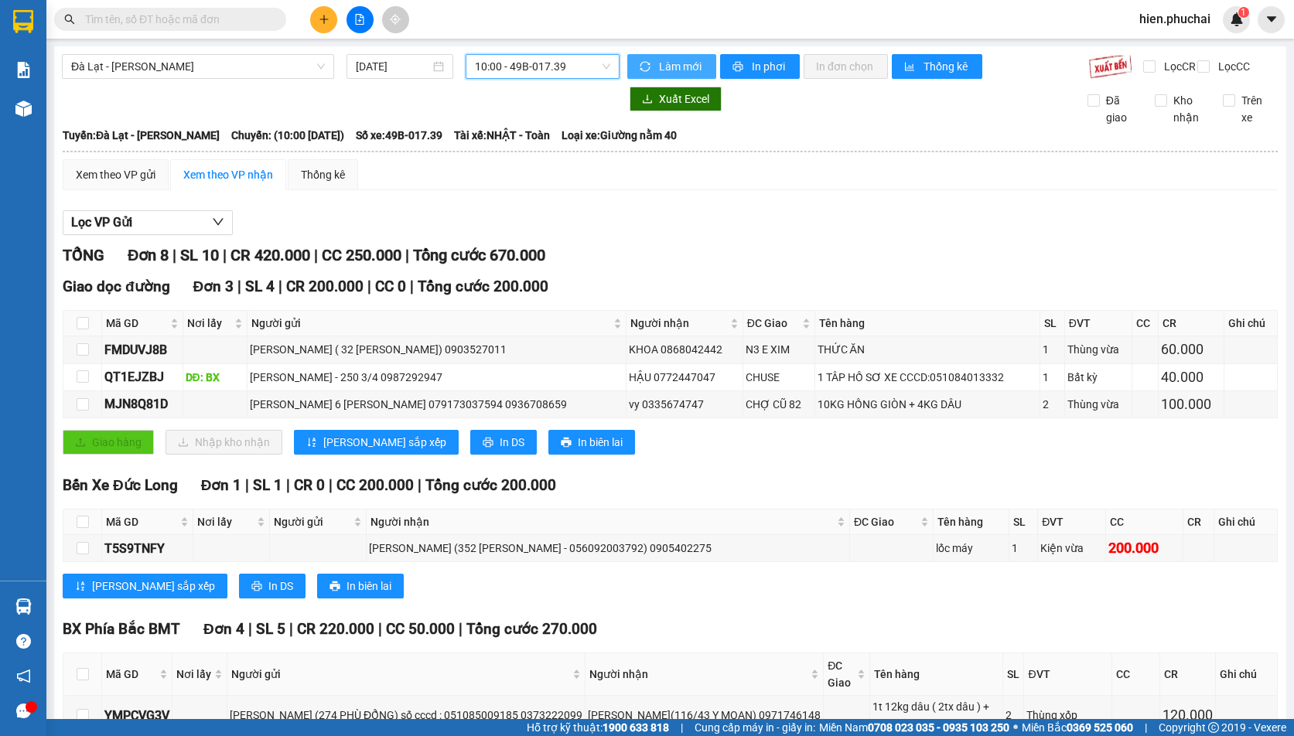
click at [669, 70] on span "Làm mới" at bounding box center [681, 66] width 45 height 17
click at [742, 65] on button "In phơi" at bounding box center [760, 66] width 80 height 25
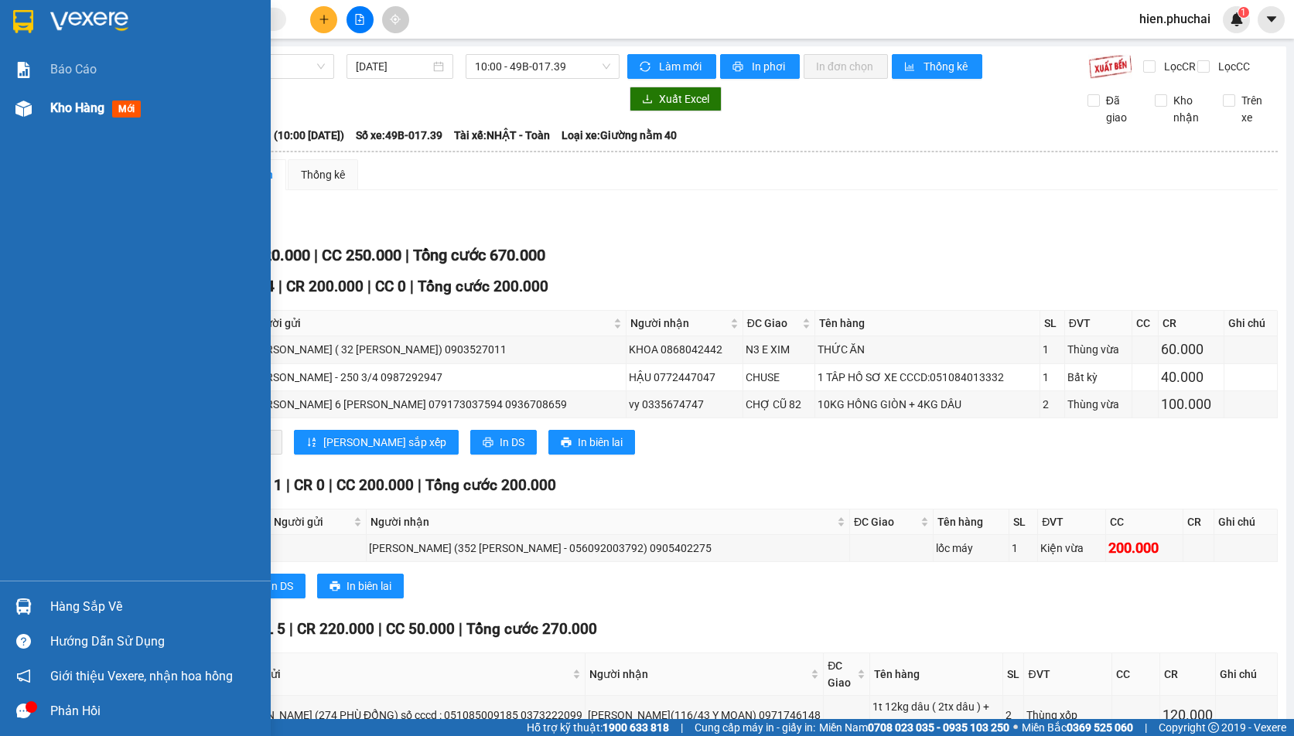
click at [51, 95] on div "Kho hàng mới" at bounding box center [154, 108] width 209 height 39
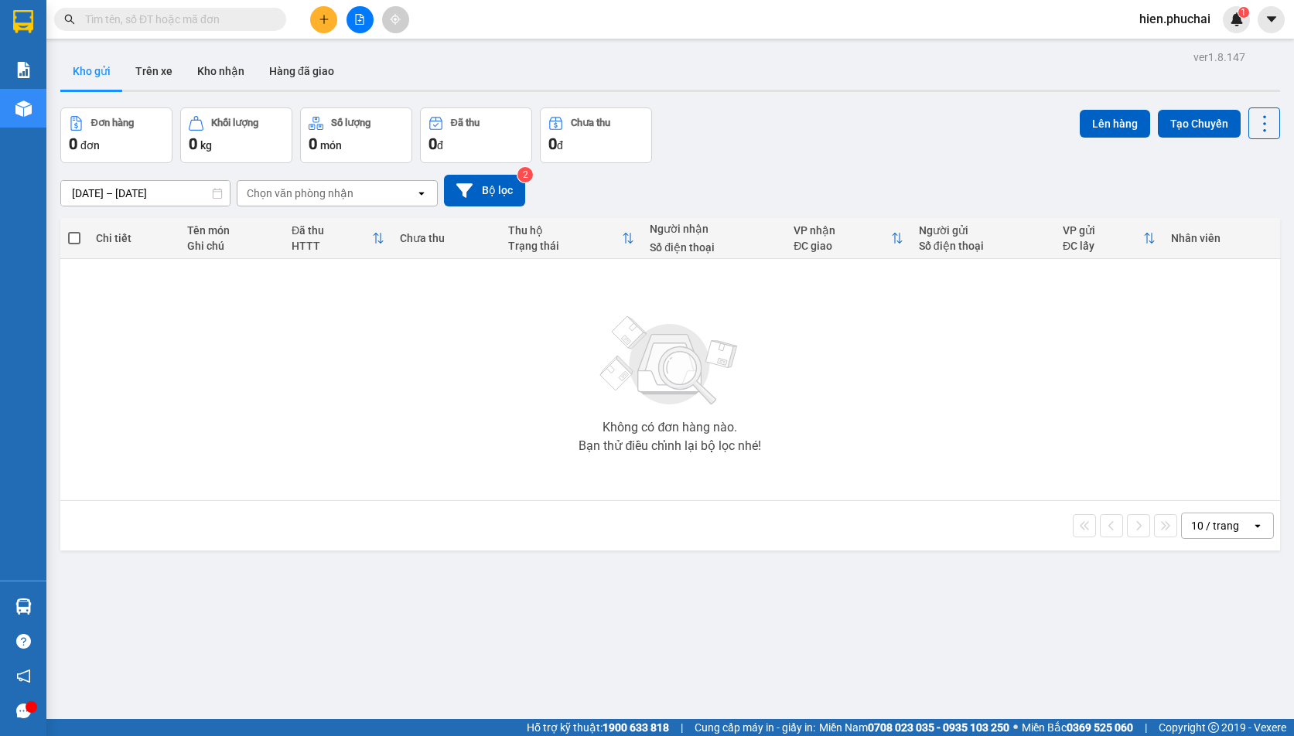
click at [357, 26] on button at bounding box center [359, 19] width 27 height 27
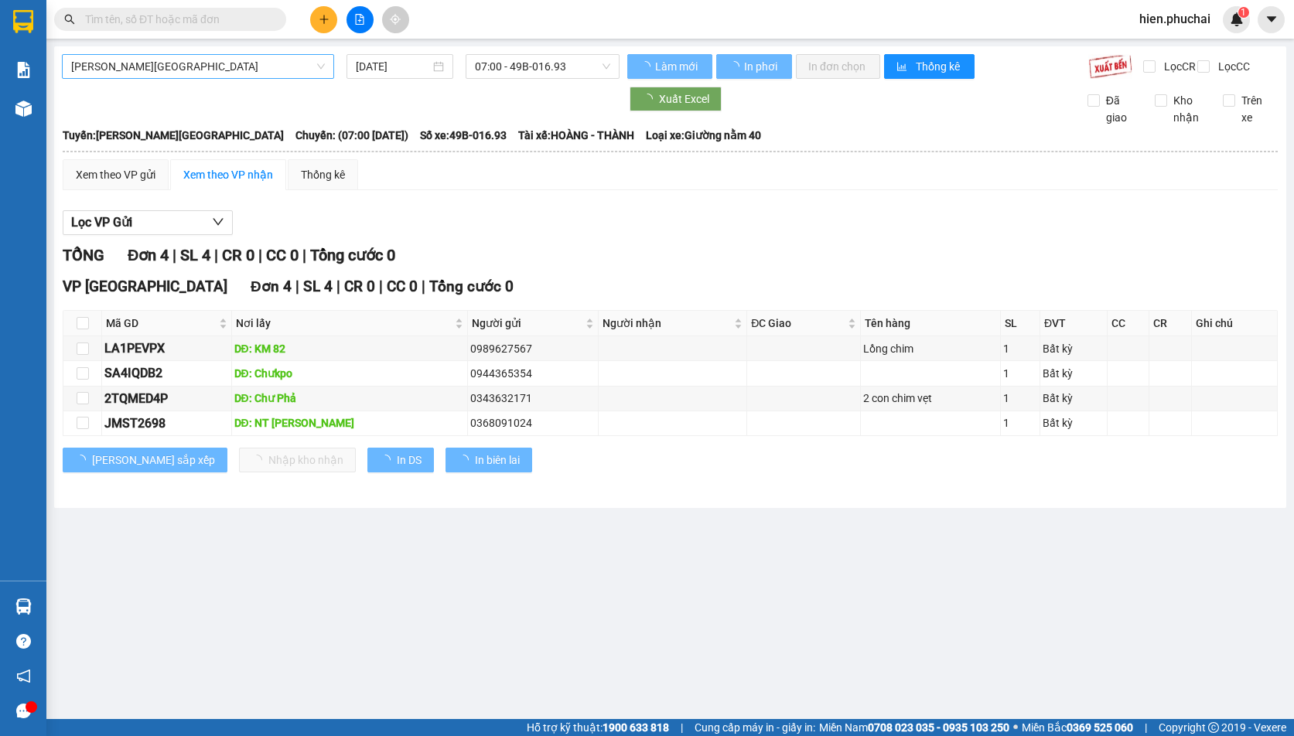
click at [165, 68] on span "[PERSON_NAME][GEOGRAPHIC_DATA]" at bounding box center [198, 66] width 254 height 23
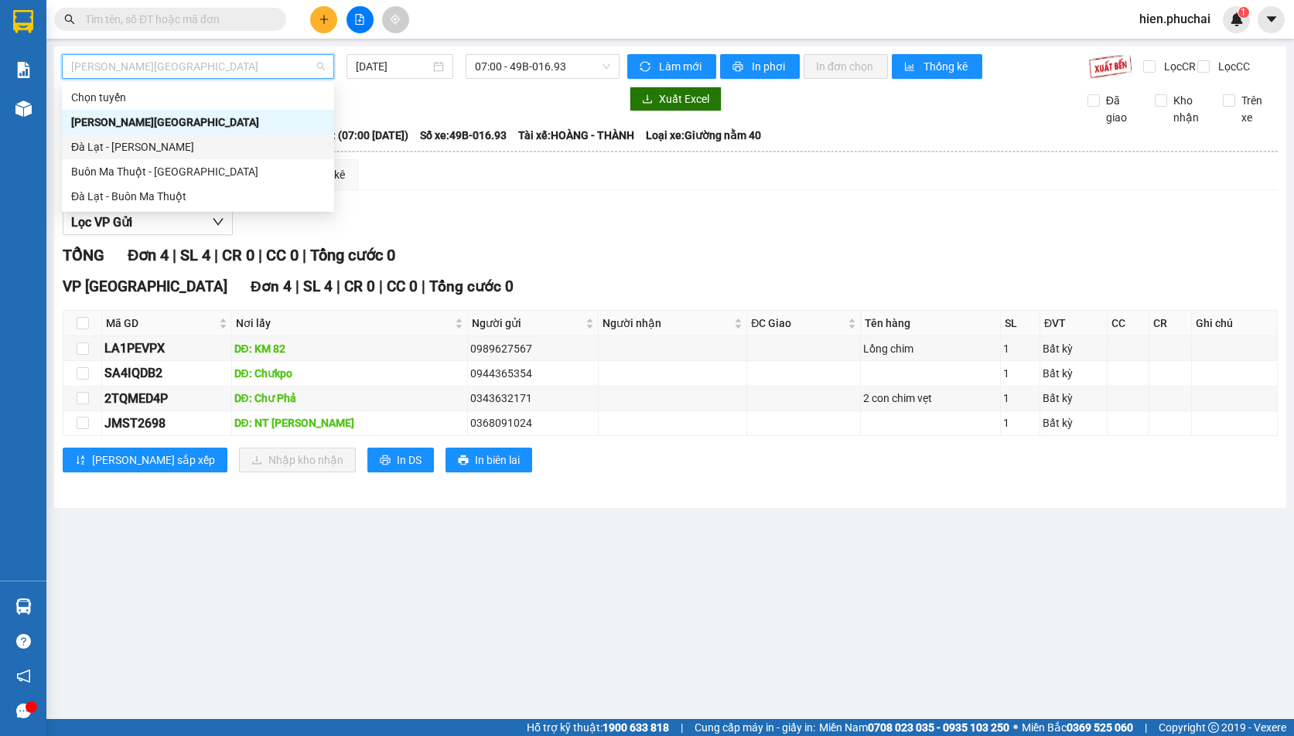
click at [139, 143] on div "Đà Lạt - [PERSON_NAME]" at bounding box center [198, 146] width 254 height 17
type input "[DATE]"
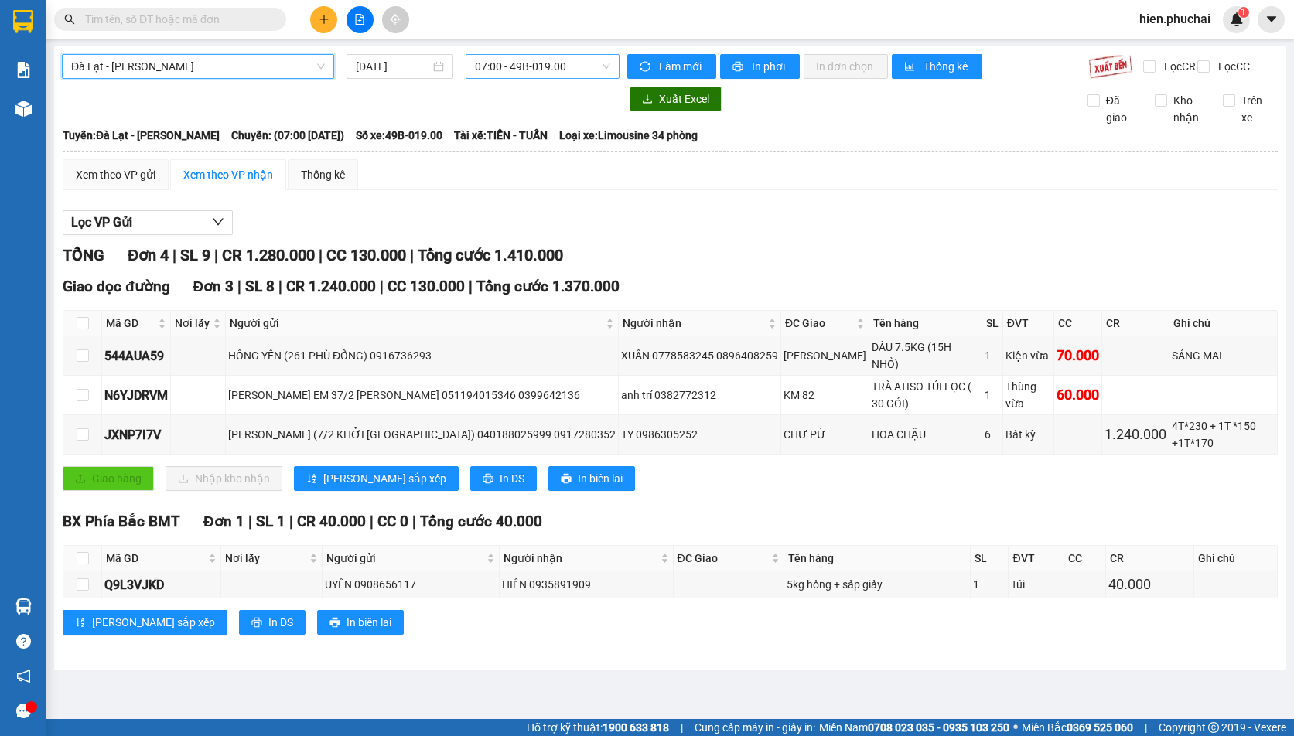
click at [496, 73] on span "07:00 - 49B-019.00" at bounding box center [542, 66] width 135 height 23
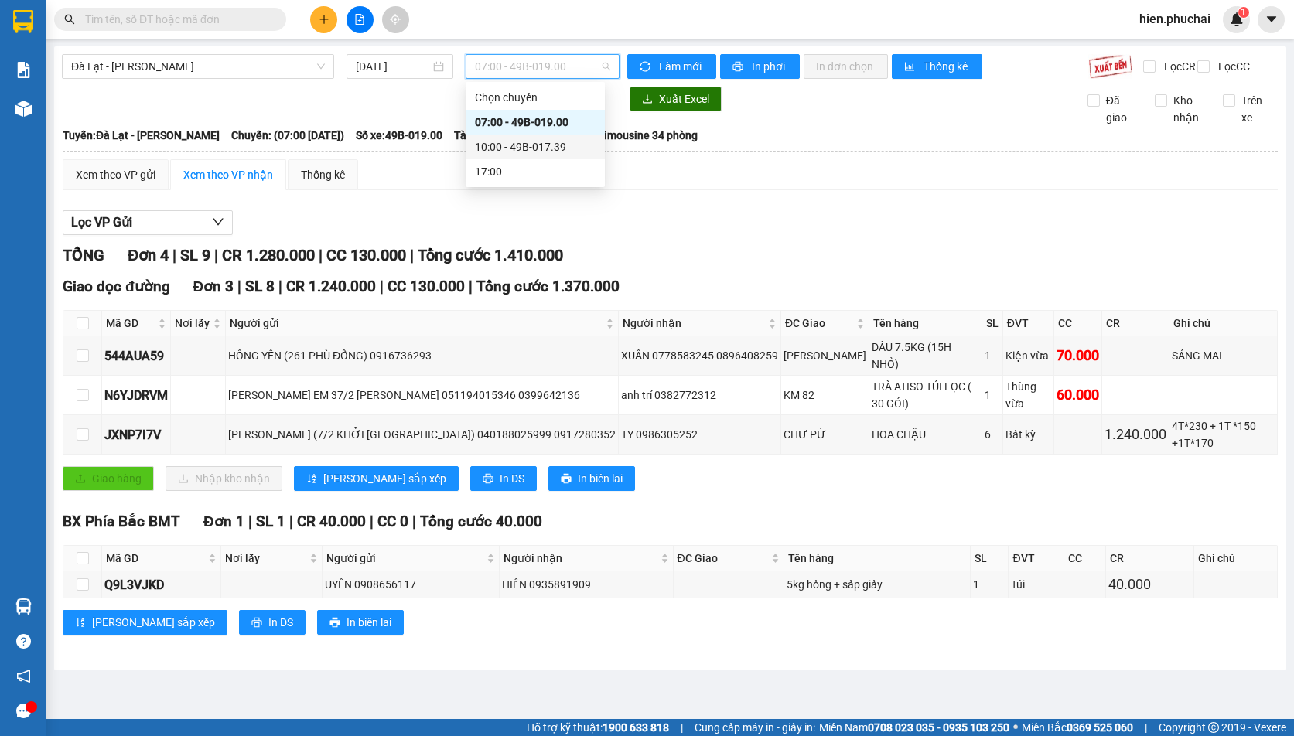
click at [489, 140] on div "10:00 - 49B-017.39" at bounding box center [535, 146] width 121 height 17
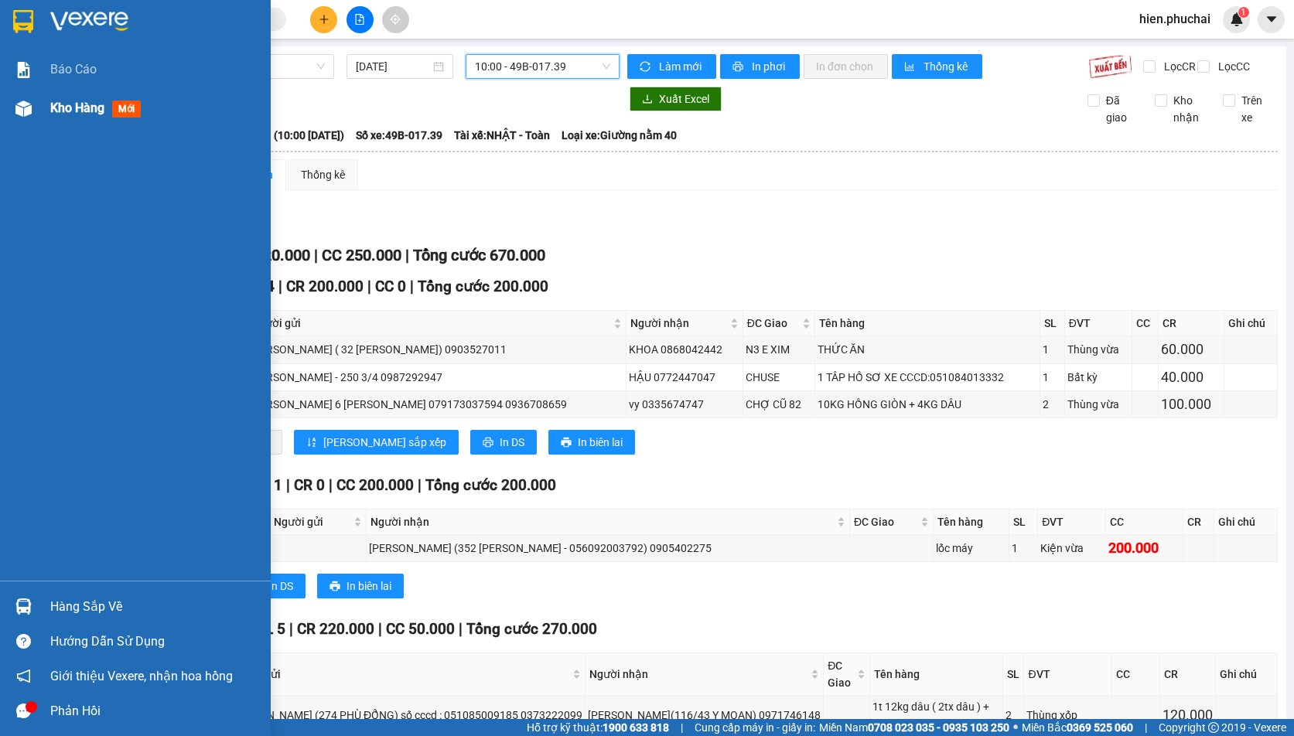
click at [24, 119] on div at bounding box center [23, 108] width 27 height 27
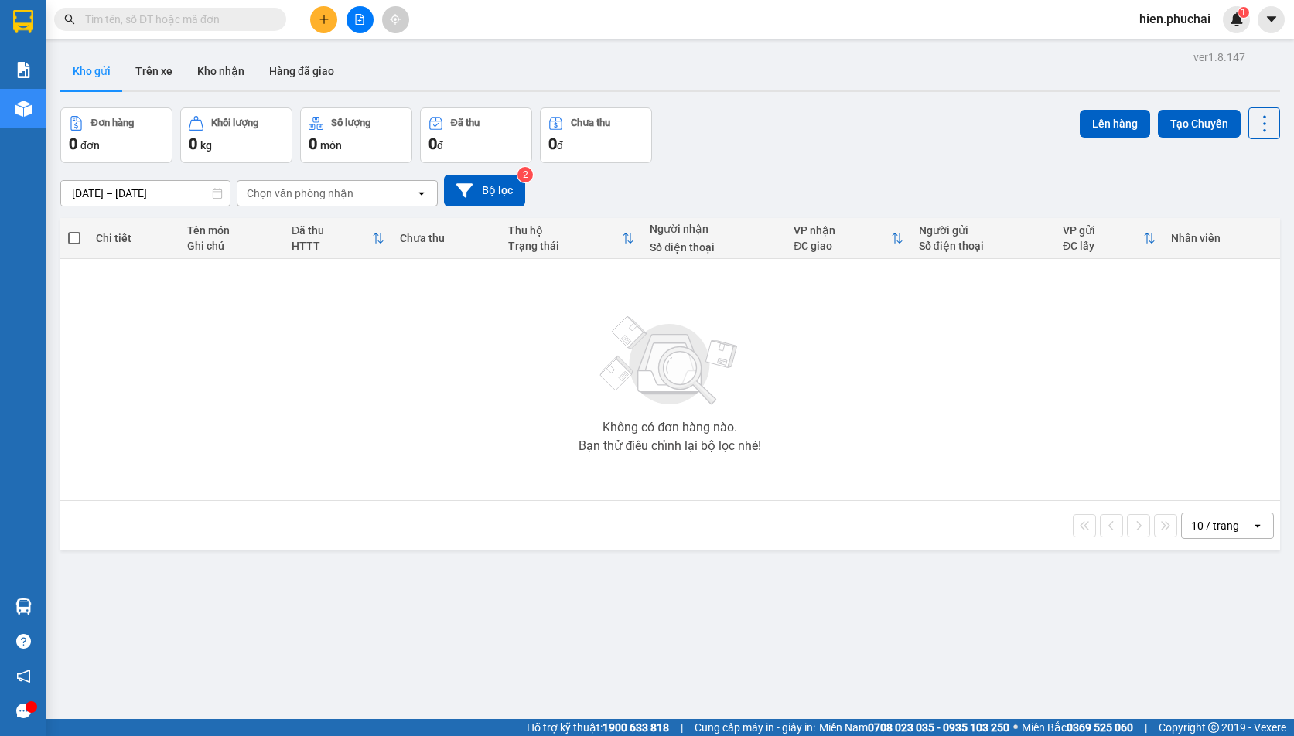
click at [354, 21] on icon "file-add" at bounding box center [359, 19] width 11 height 11
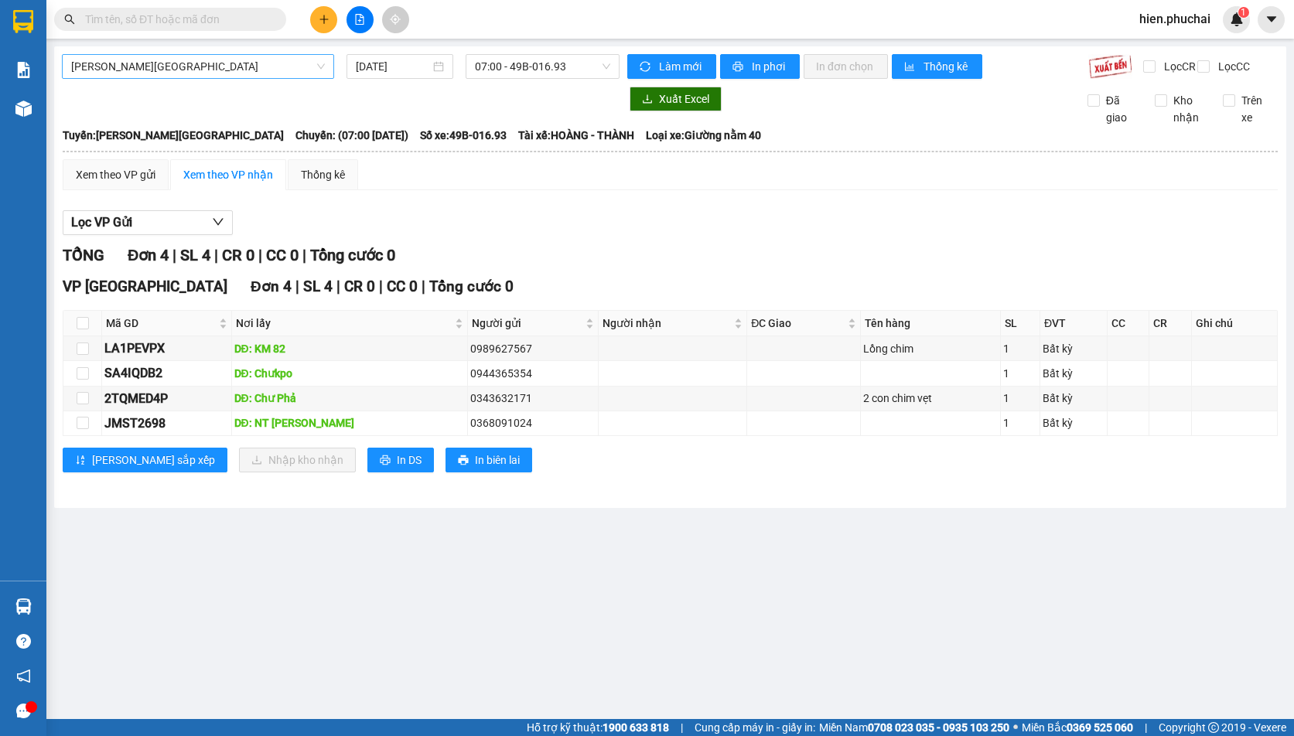
click at [210, 61] on span "[PERSON_NAME][GEOGRAPHIC_DATA]" at bounding box center [198, 66] width 254 height 23
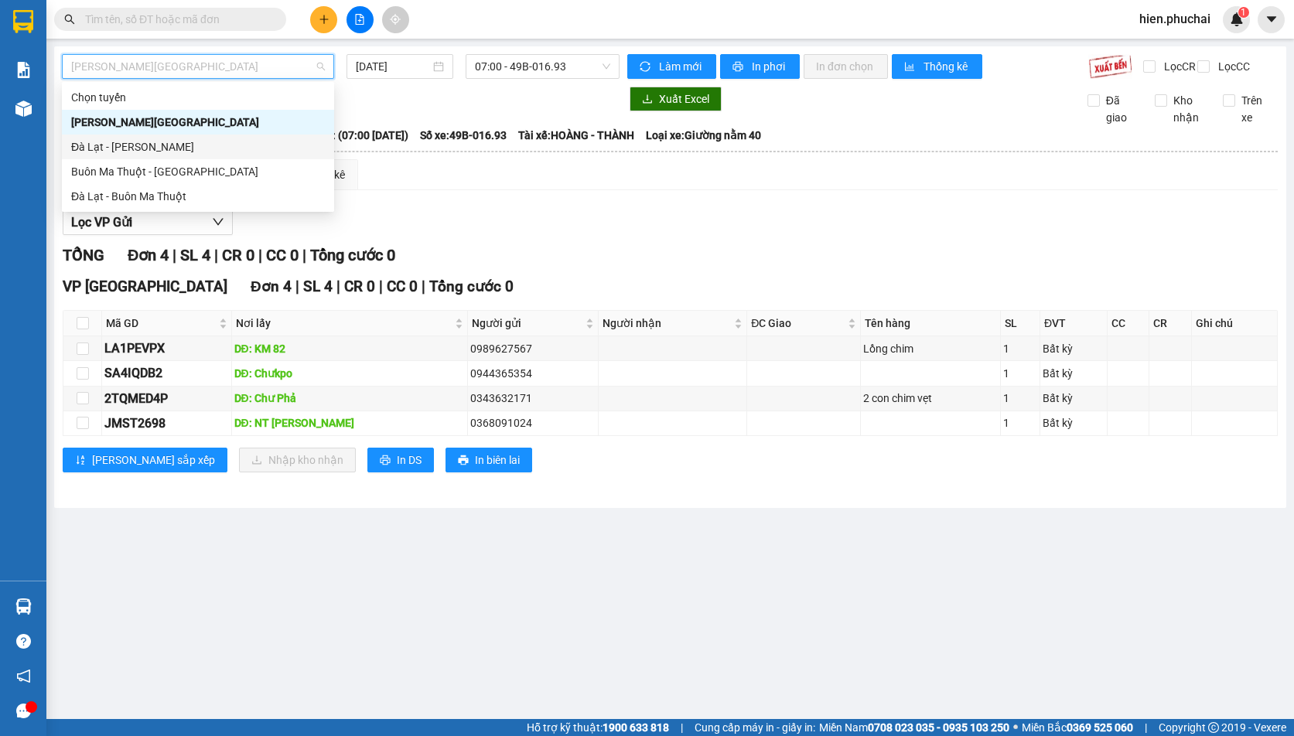
click at [171, 141] on div "Đà Lạt - [PERSON_NAME]" at bounding box center [198, 146] width 254 height 17
type input "[DATE]"
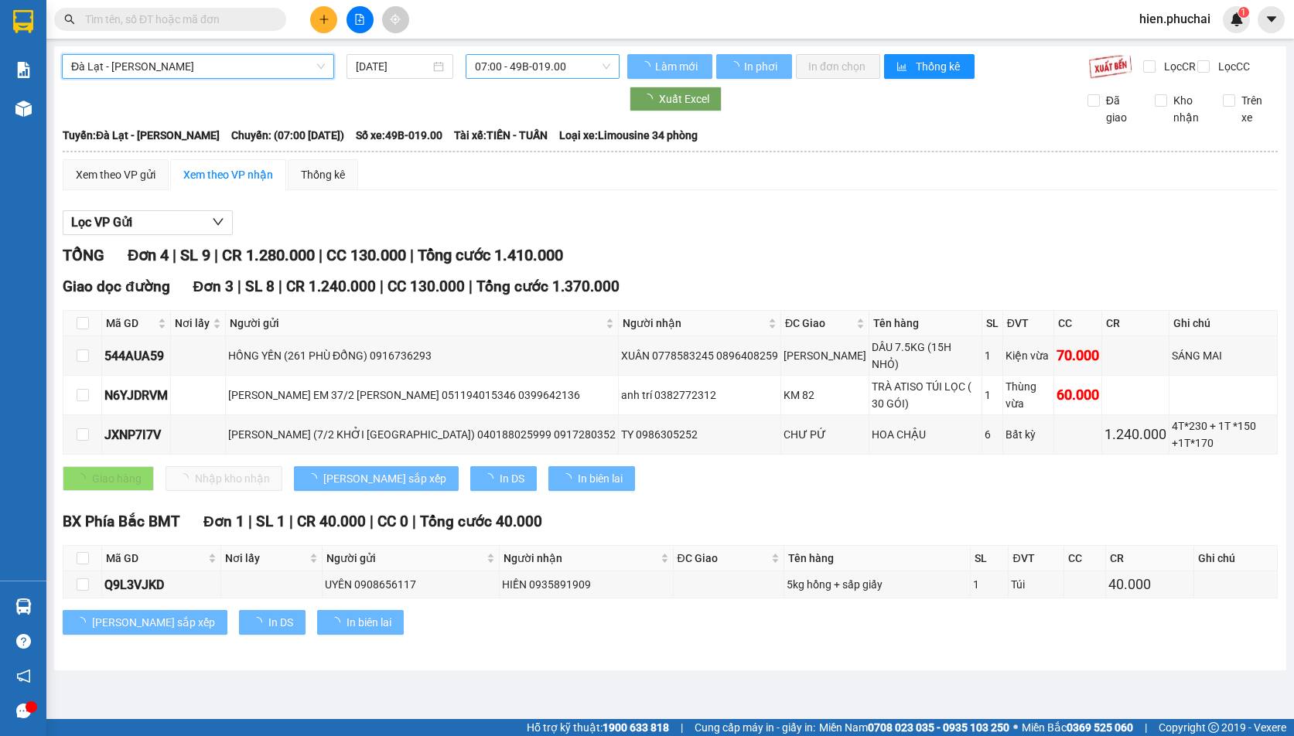
click at [492, 74] on span "07:00 - 49B-019.00" at bounding box center [542, 66] width 135 height 23
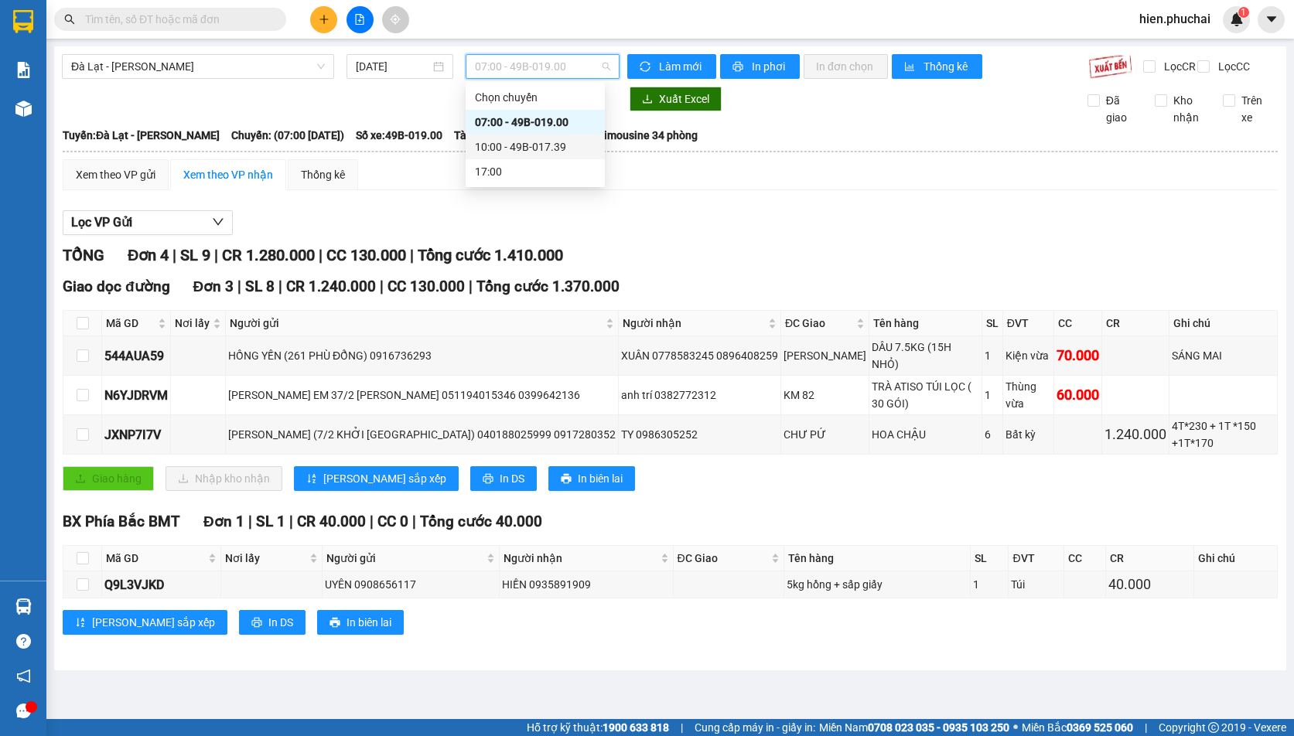
click at [488, 149] on div "10:00 - 49B-017.39" at bounding box center [535, 146] width 121 height 17
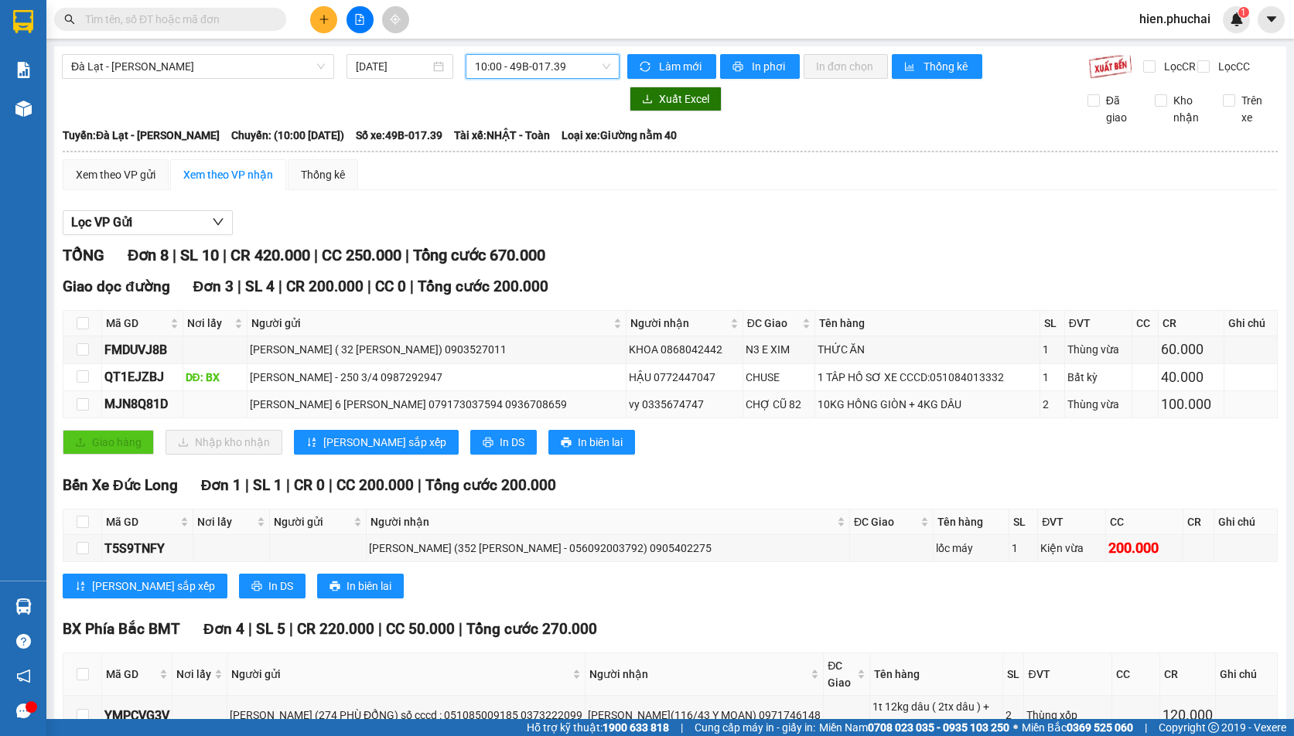
scroll to position [266, 0]
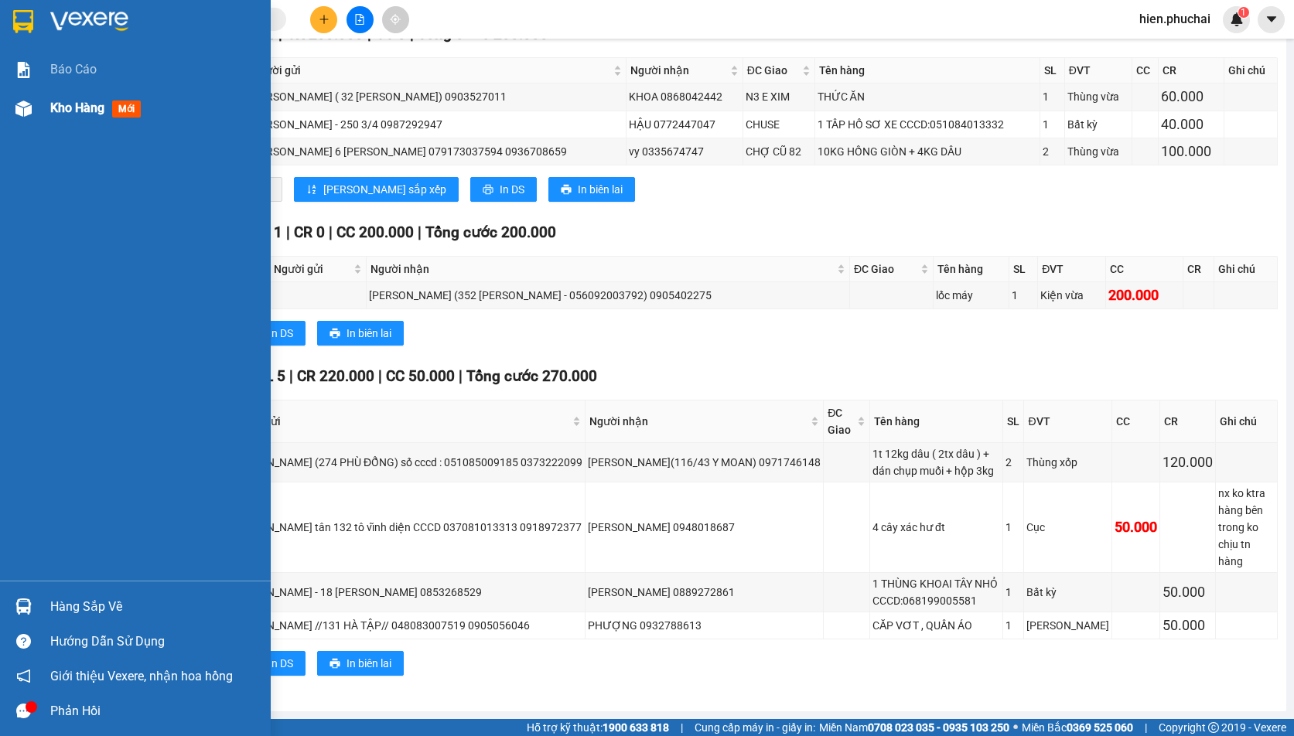
click at [59, 107] on span "Kho hàng" at bounding box center [77, 108] width 54 height 15
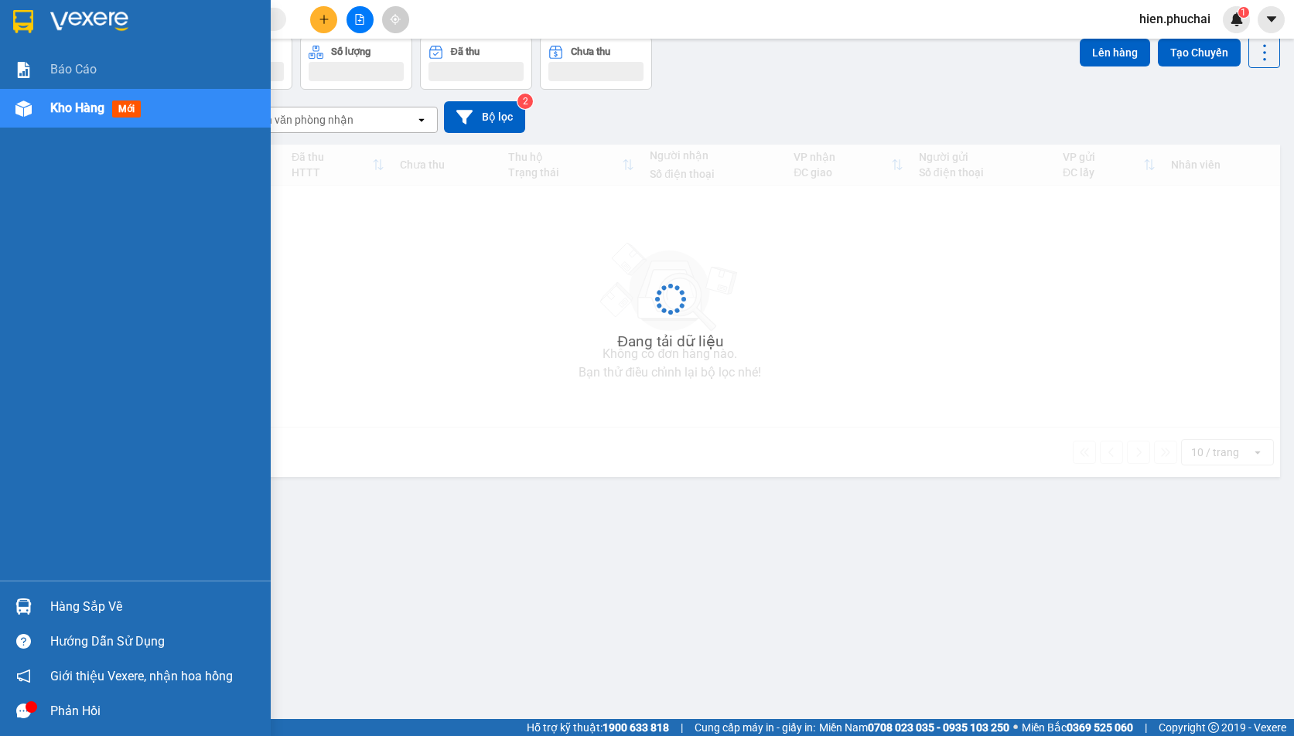
scroll to position [71, 0]
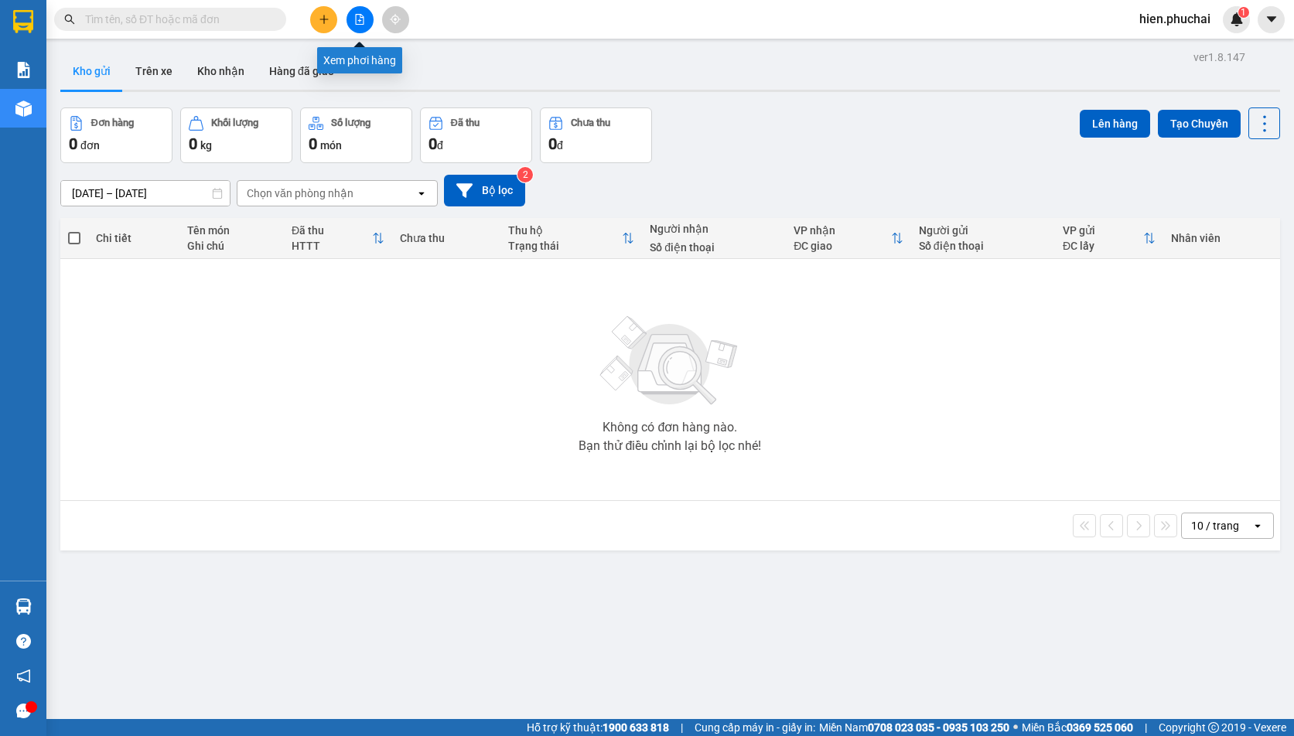
click at [353, 22] on button at bounding box center [359, 19] width 27 height 27
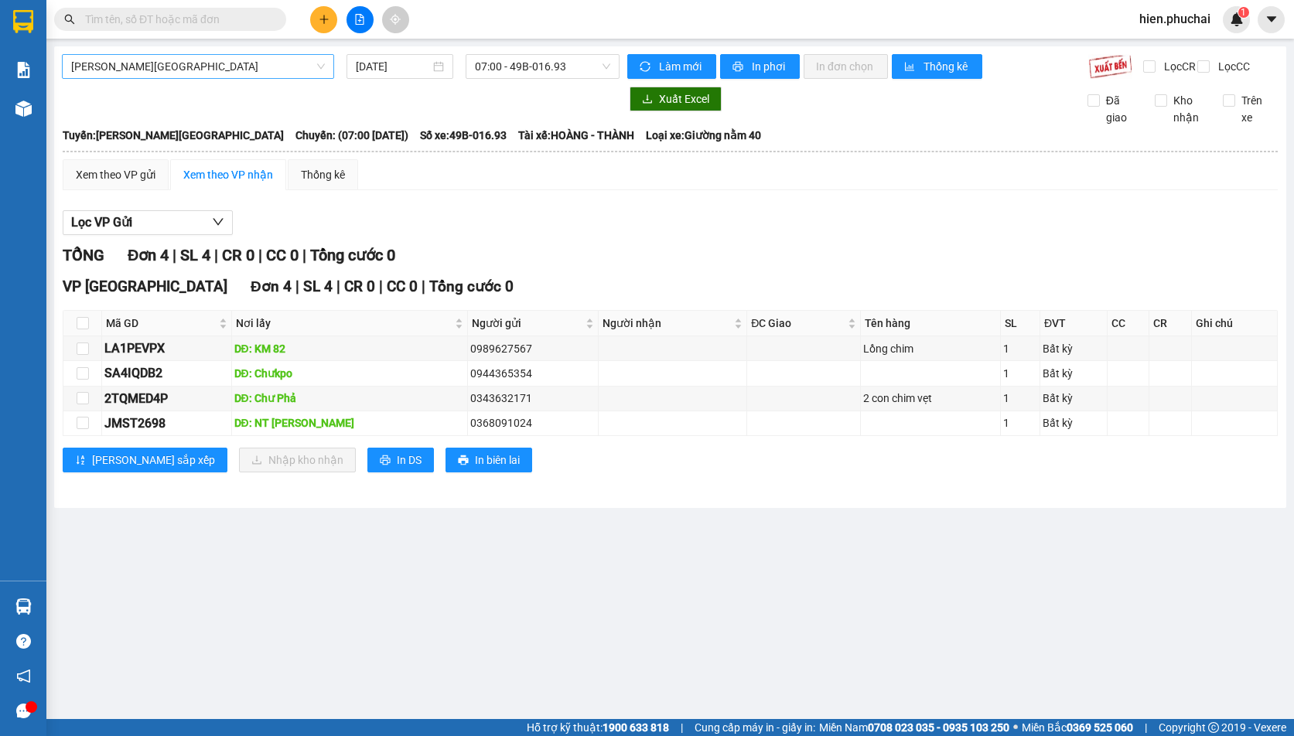
click at [141, 64] on span "[PERSON_NAME][GEOGRAPHIC_DATA]" at bounding box center [198, 66] width 254 height 23
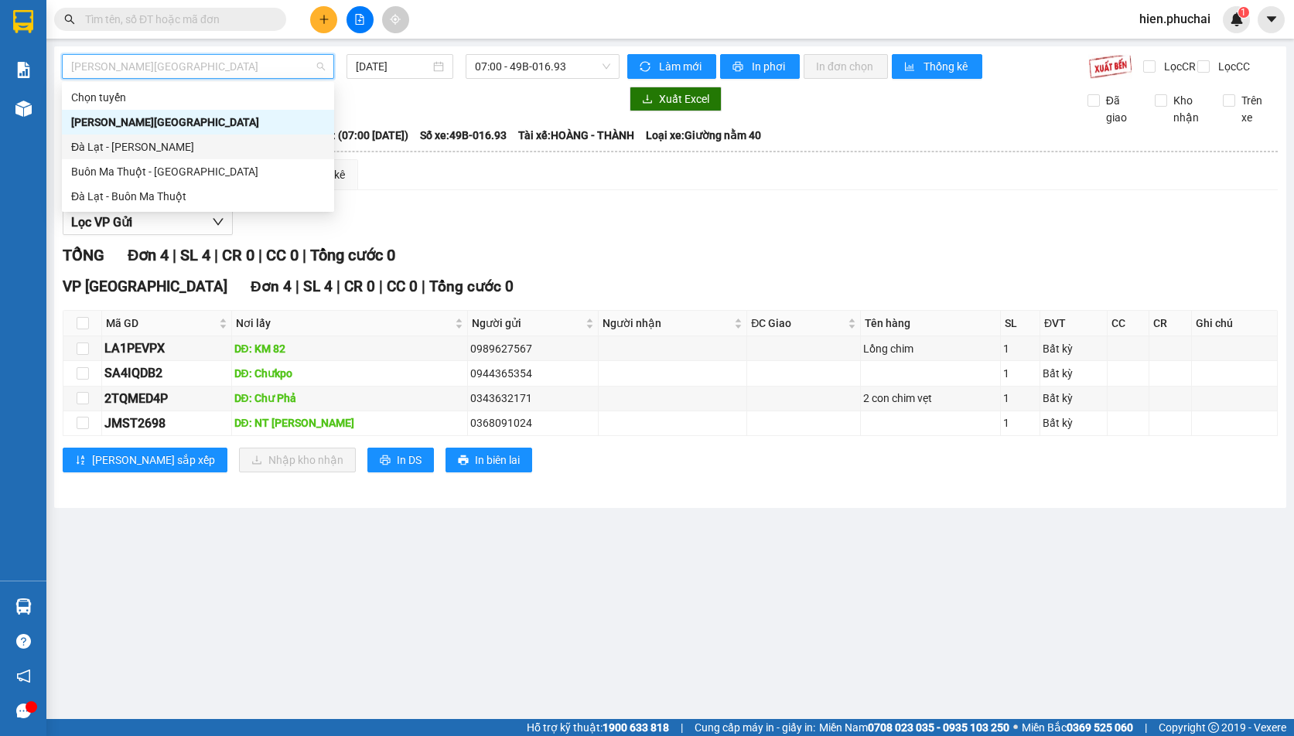
click at [131, 152] on div "Đà Lạt - [PERSON_NAME]" at bounding box center [198, 146] width 254 height 17
type input "[DATE]"
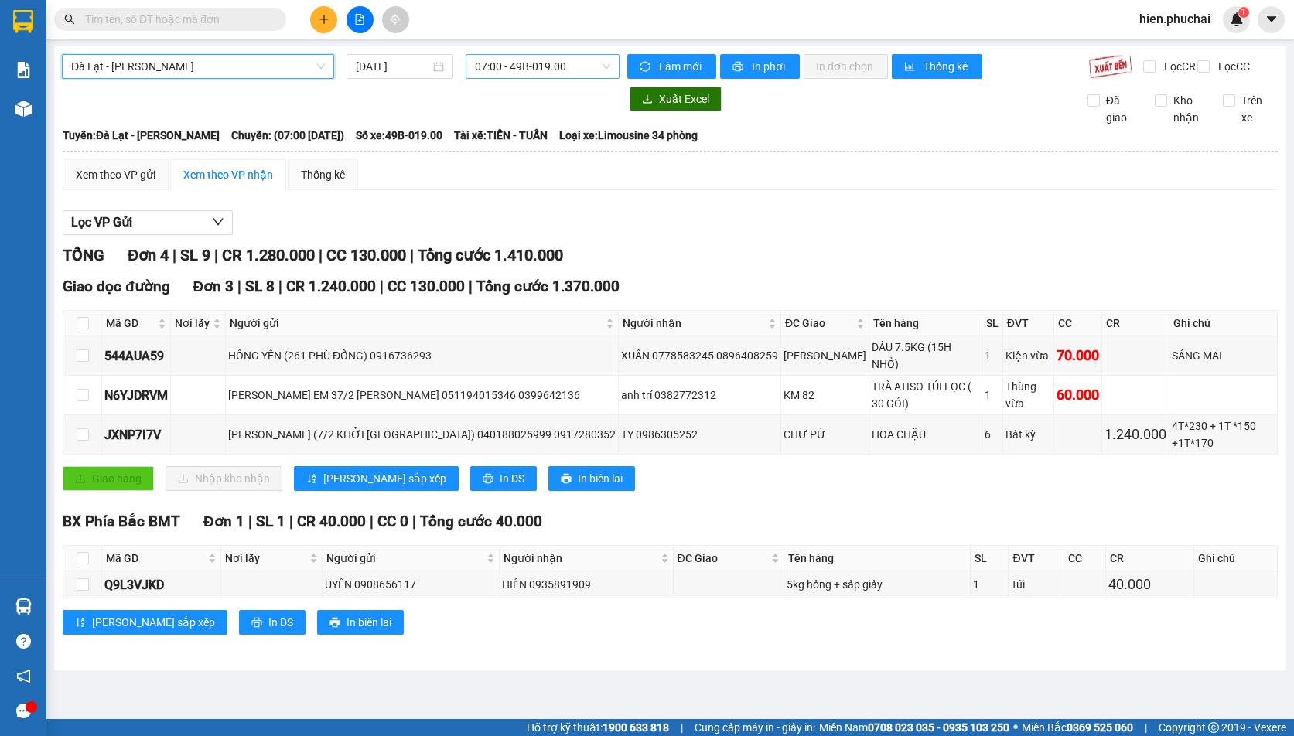
click at [516, 66] on span "07:00 - 49B-019.00" at bounding box center [542, 66] width 135 height 23
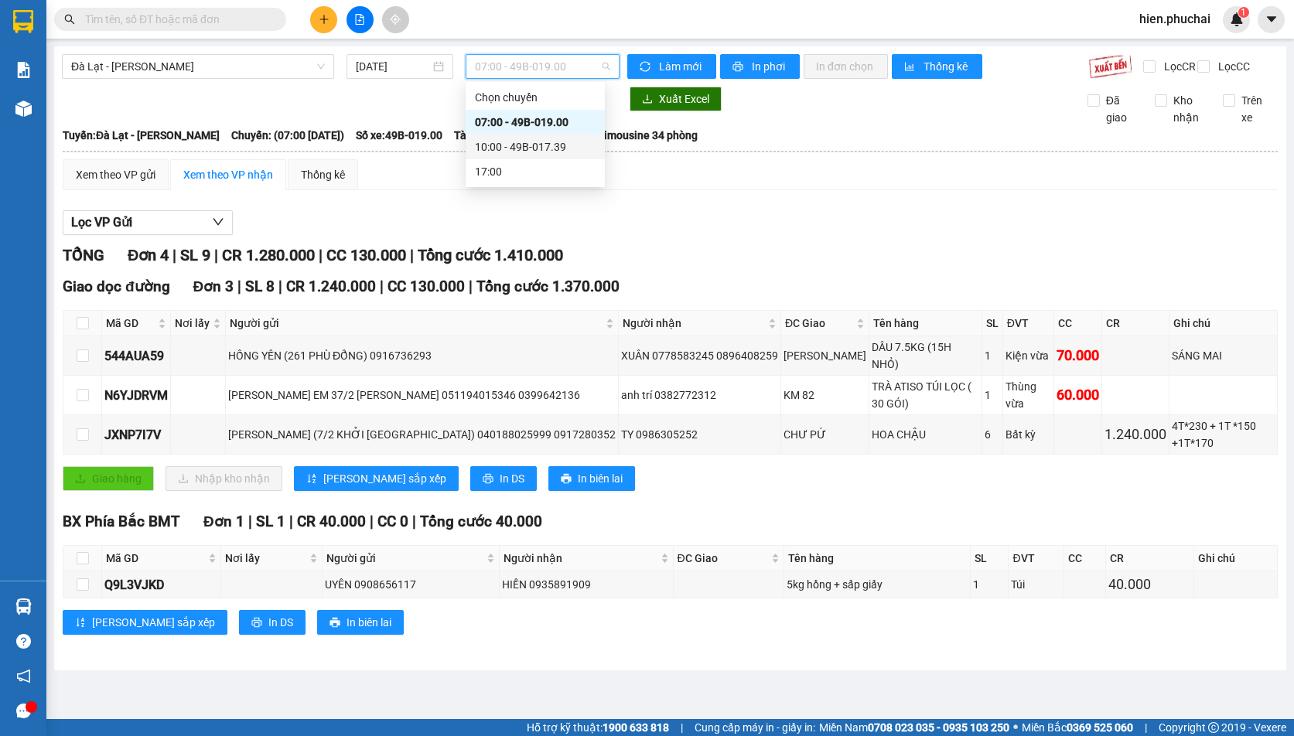
click at [538, 144] on div "10:00 - 49B-017.39" at bounding box center [535, 146] width 121 height 17
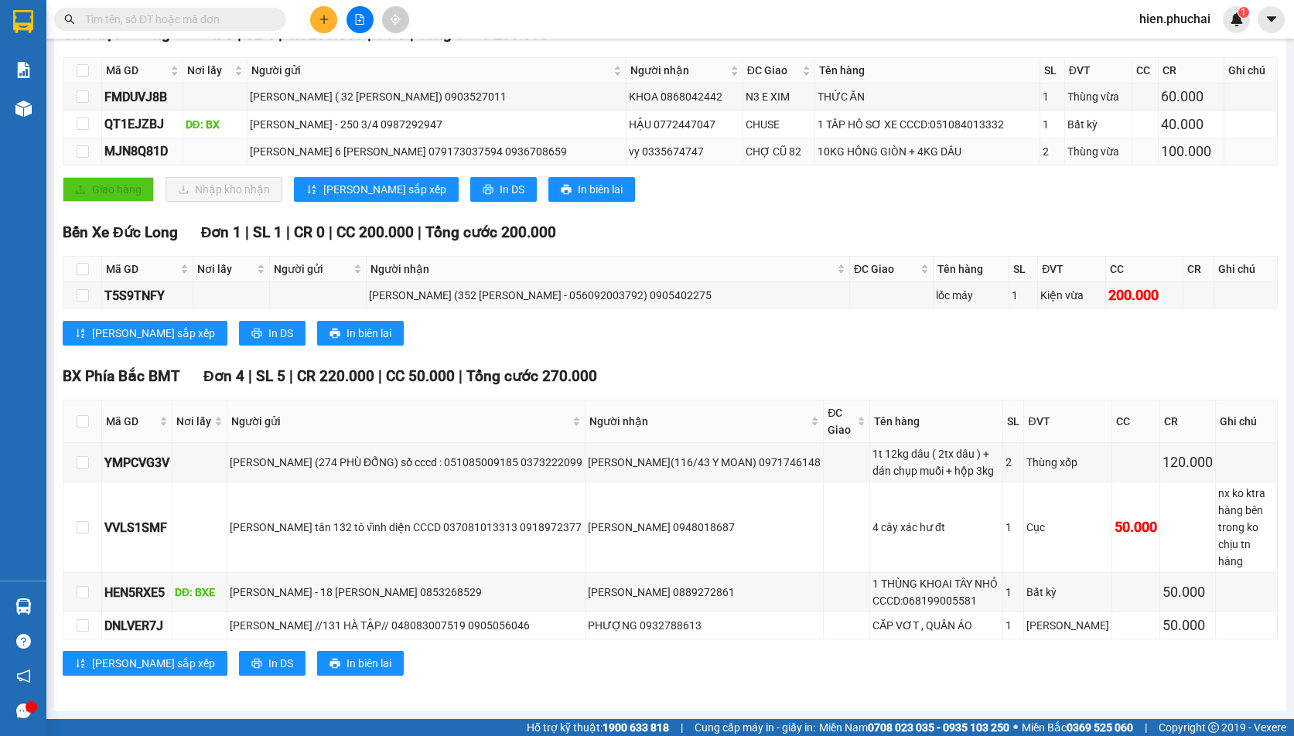
scroll to position [34, 0]
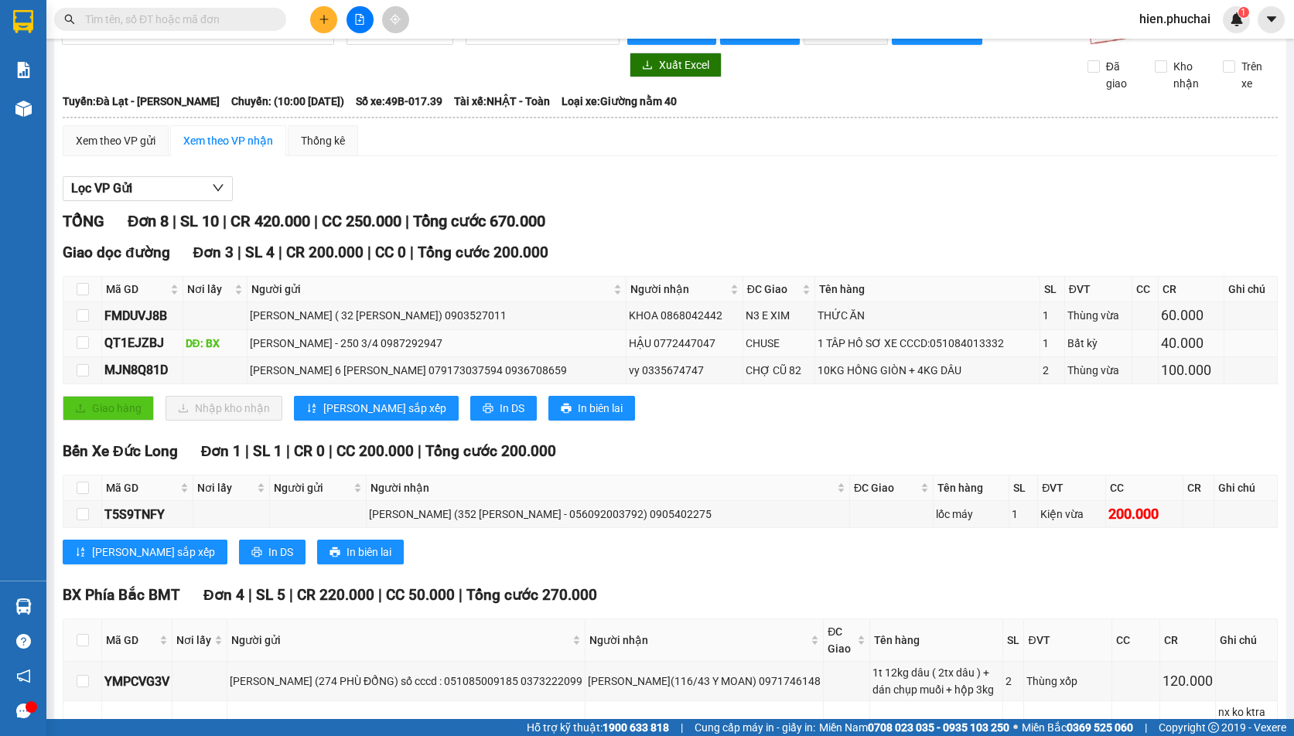
click at [522, 352] on div "[PERSON_NAME] - 250 3/4 0987292947" at bounding box center [436, 343] width 373 height 17
click at [715, 352] on div "HẬU 0772447047" at bounding box center [684, 343] width 111 height 17
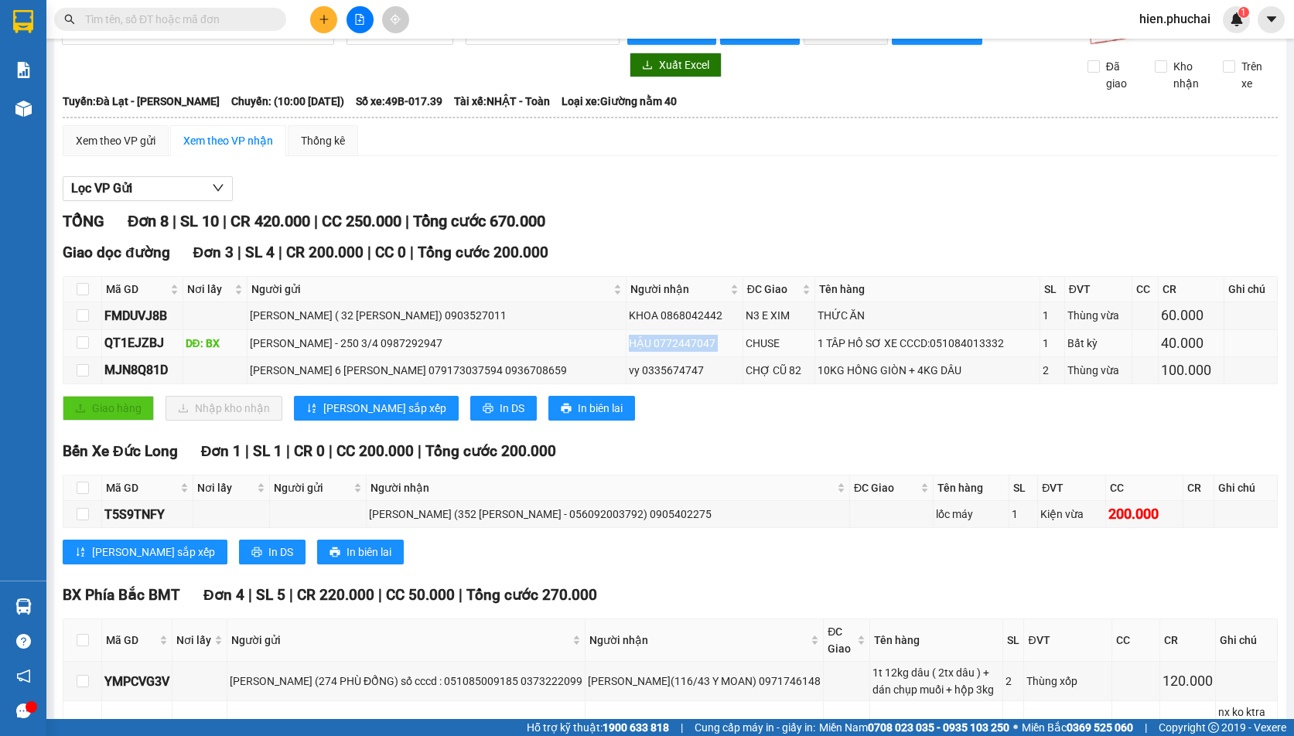
click at [716, 352] on div "HẬU 0772447047" at bounding box center [684, 343] width 111 height 17
click at [666, 357] on td "HẬU 0772447047" at bounding box center [684, 343] width 116 height 27
click at [388, 352] on div "[PERSON_NAME] - 250 3/4 0987292947" at bounding box center [436, 343] width 373 height 17
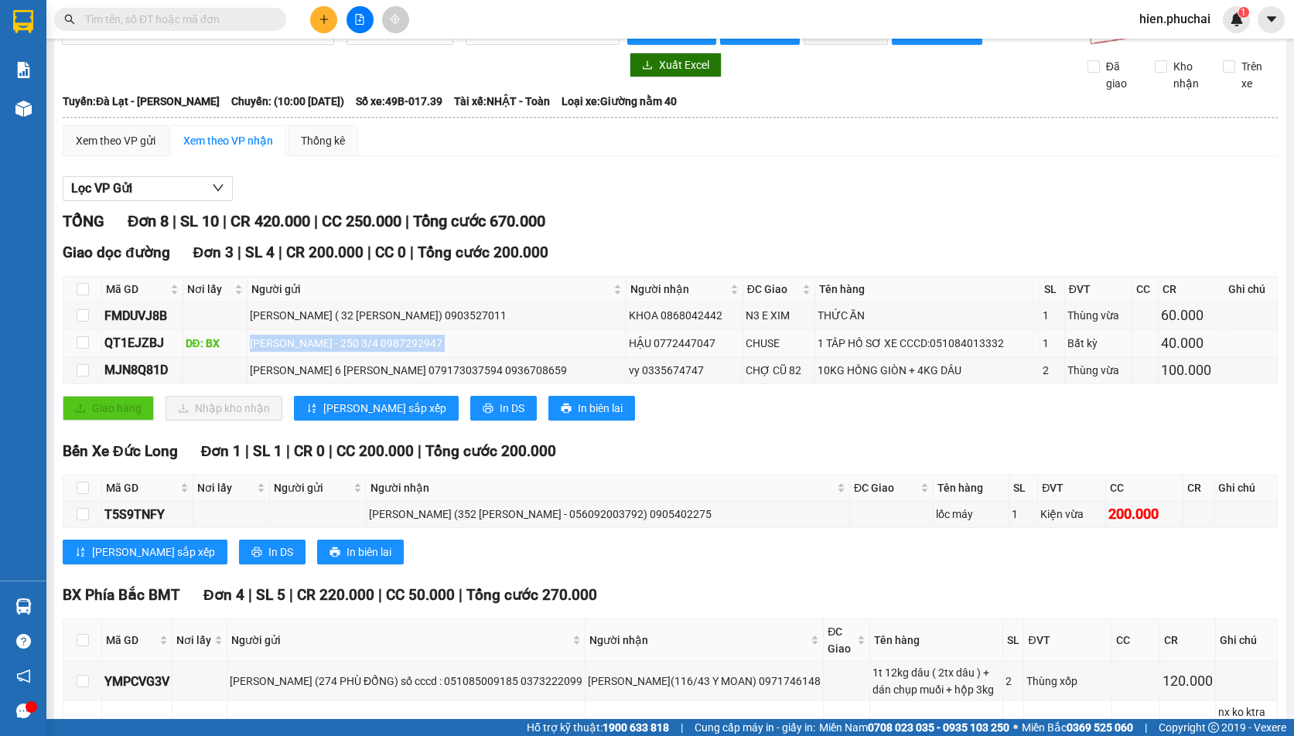
click at [312, 352] on div "[PERSON_NAME] - 250 3/4 0987292947" at bounding box center [436, 343] width 373 height 17
click at [313, 377] on div "[PERSON_NAME] 6 [PERSON_NAME] 079173037594 0936708659" at bounding box center [436, 370] width 373 height 17
click at [828, 384] on td "10KG HỒNG GIÒN + 4KG DÂU" at bounding box center [928, 370] width 226 height 27
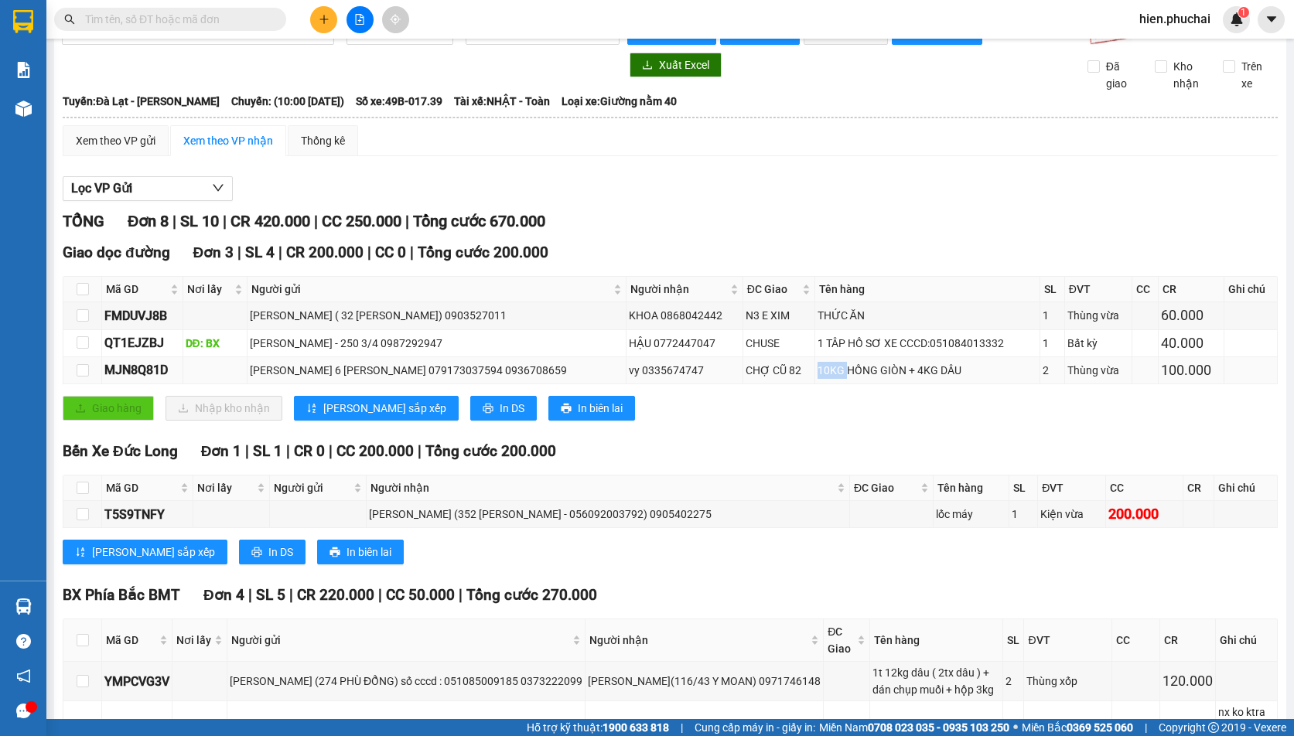
click at [828, 384] on td "10KG HỒNG GIÒN + 4KG DÂU" at bounding box center [928, 370] width 226 height 27
click at [774, 379] on div "CHỢ CŨ 82" at bounding box center [778, 370] width 66 height 17
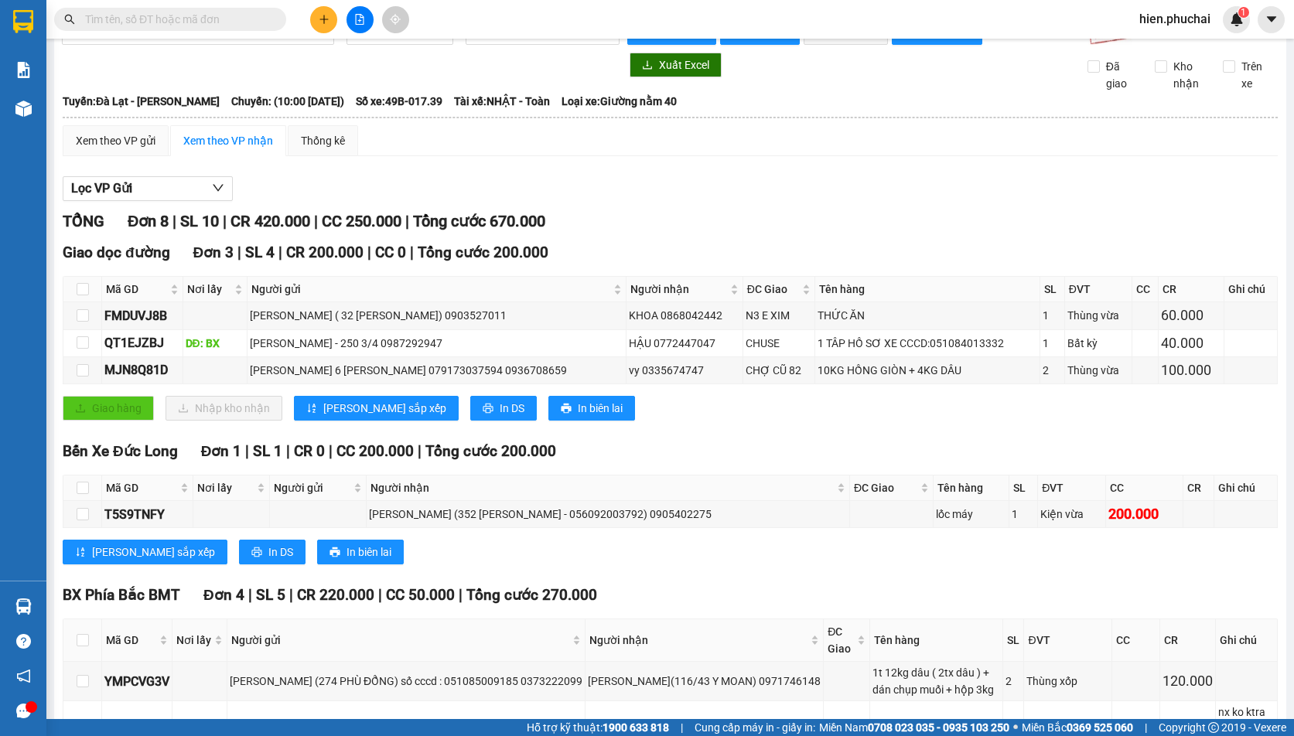
click at [765, 407] on div "Giao dọc đường Đơn 3 | SL 4 | CR 200.000 | CC 0 | Tổng cước 200.000 Mã GD Nơi l…" at bounding box center [670, 336] width 1215 height 191
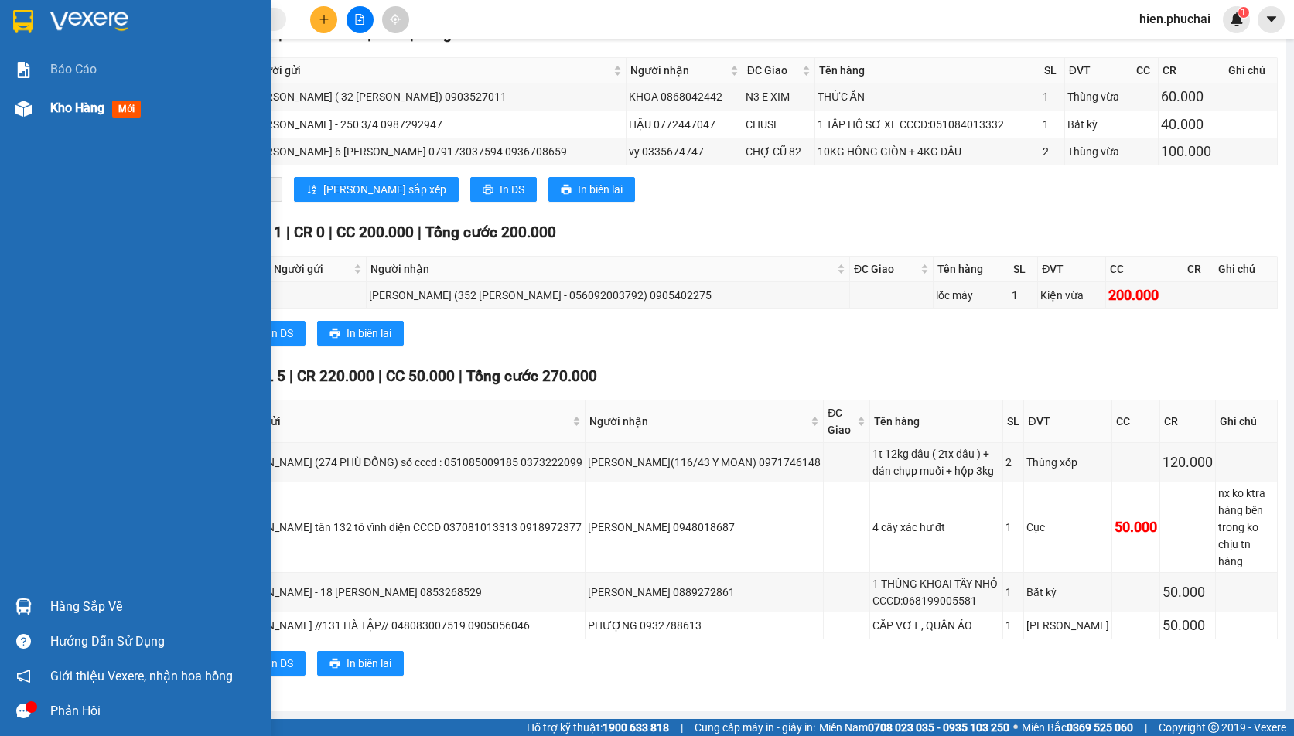
click at [29, 111] on img at bounding box center [23, 109] width 16 height 16
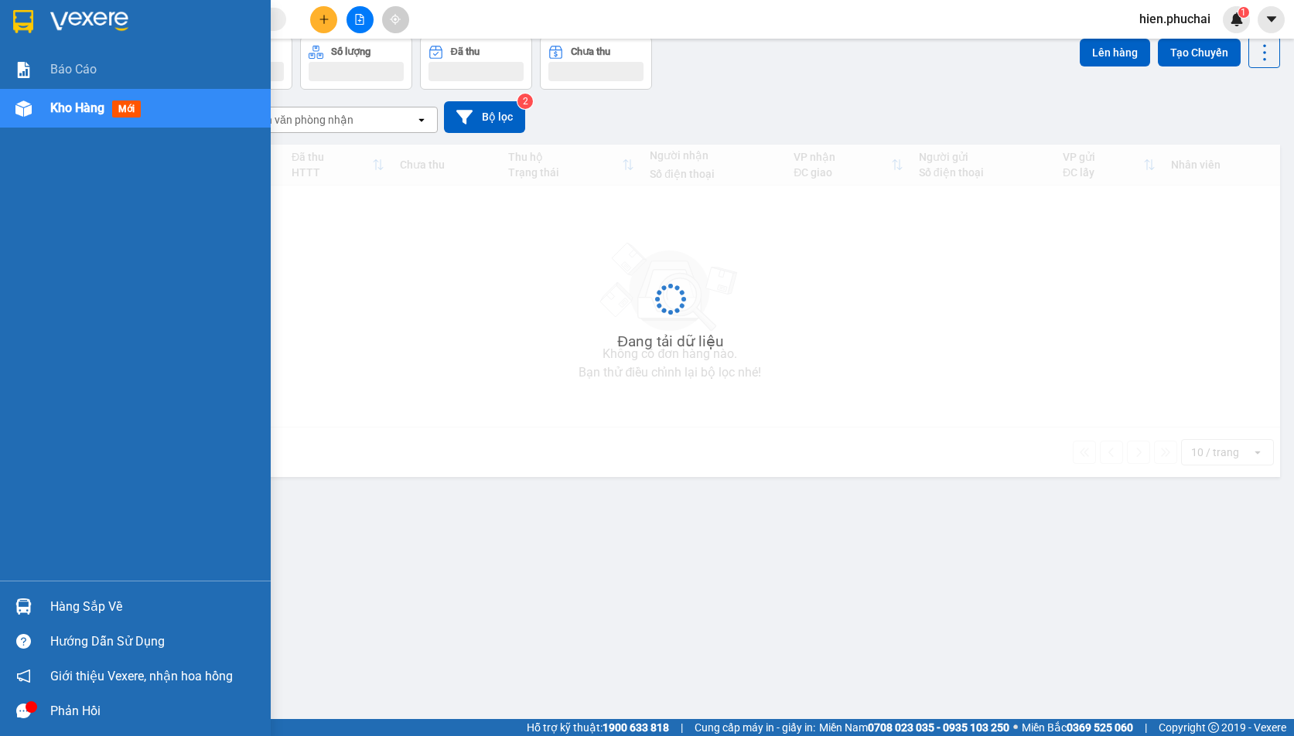
scroll to position [71, 0]
